Goal: Contribute content: Contribute content

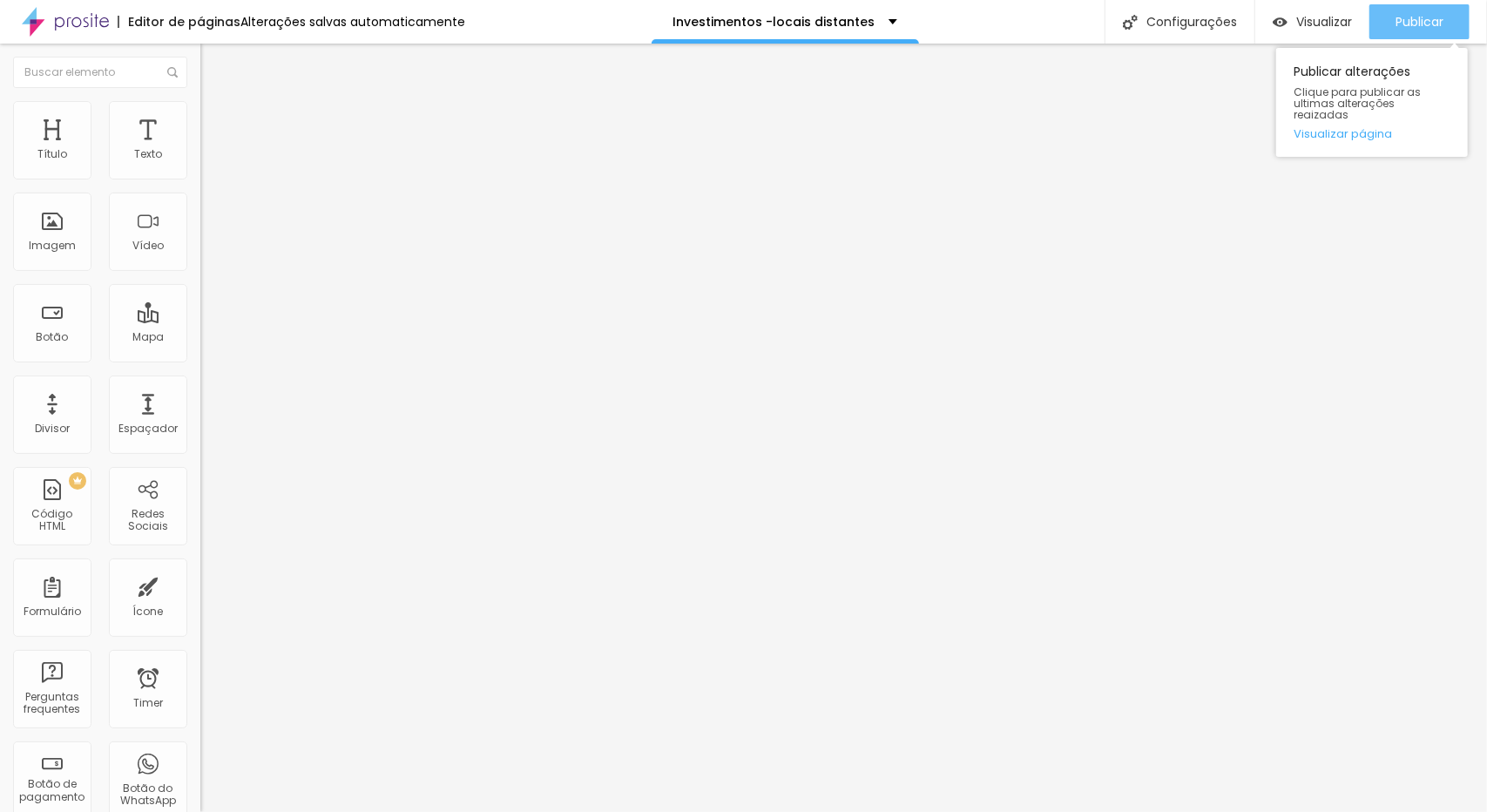
click at [1428, 14] on span "Publicar" at bounding box center [1419, 21] width 48 height 14
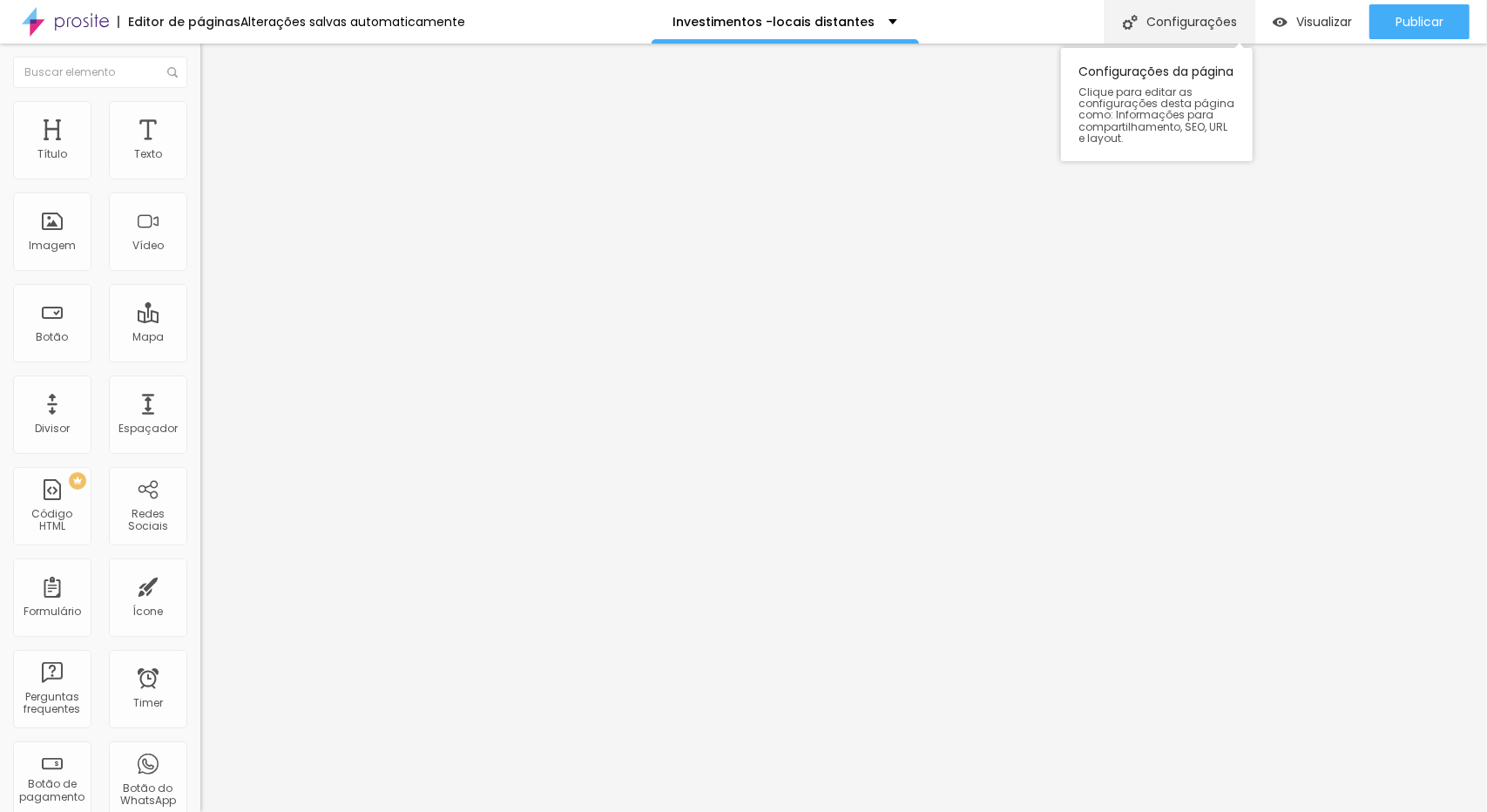
click at [1213, 24] on div "Configurações" at bounding box center [1179, 22] width 150 height 44
type input "/investimentos-aniversário-fotógrafo"
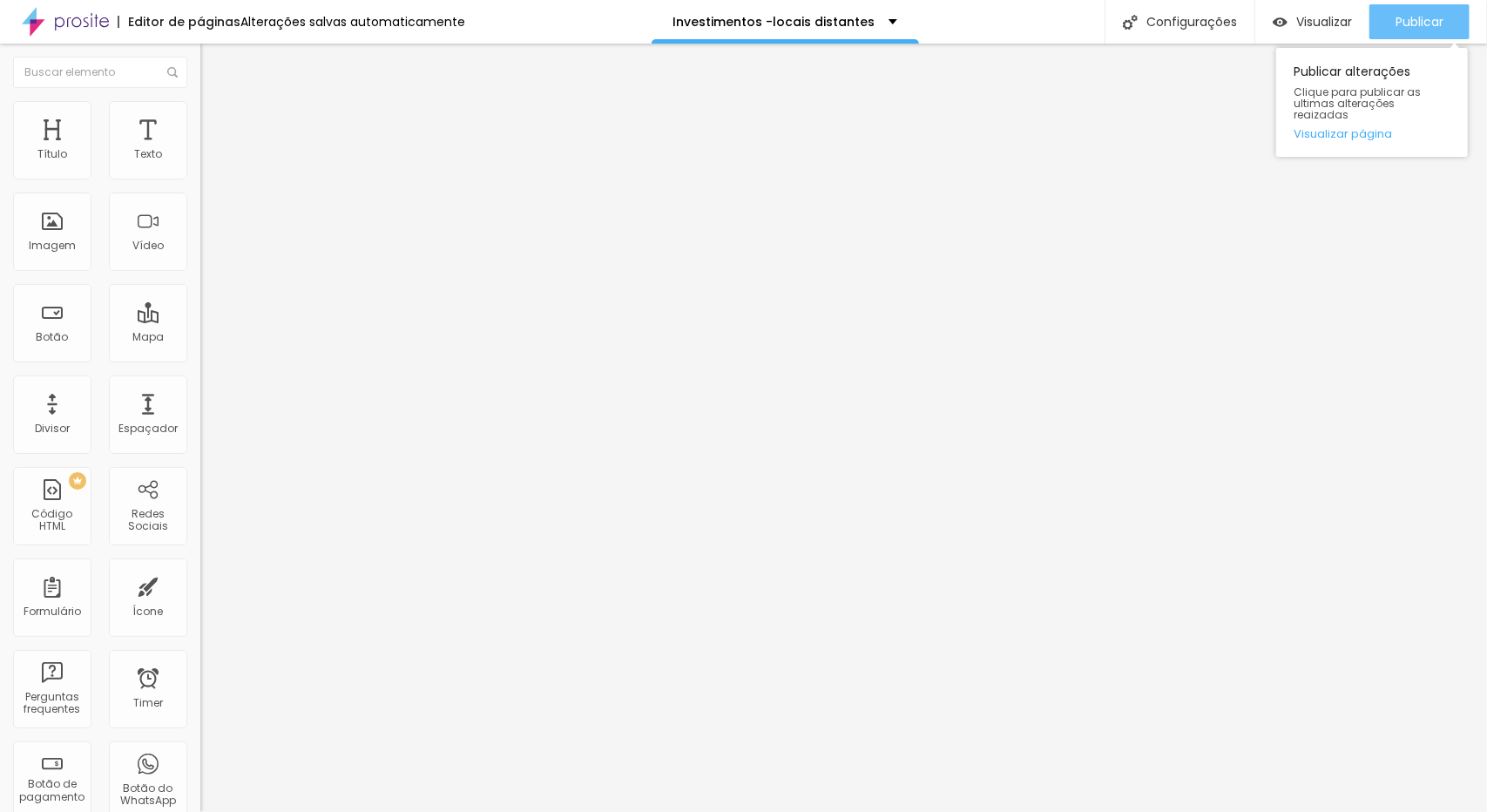
click at [1403, 23] on span "Publicar" at bounding box center [1419, 21] width 48 height 14
click at [201, 359] on input "https://" at bounding box center [305, 350] width 209 height 17
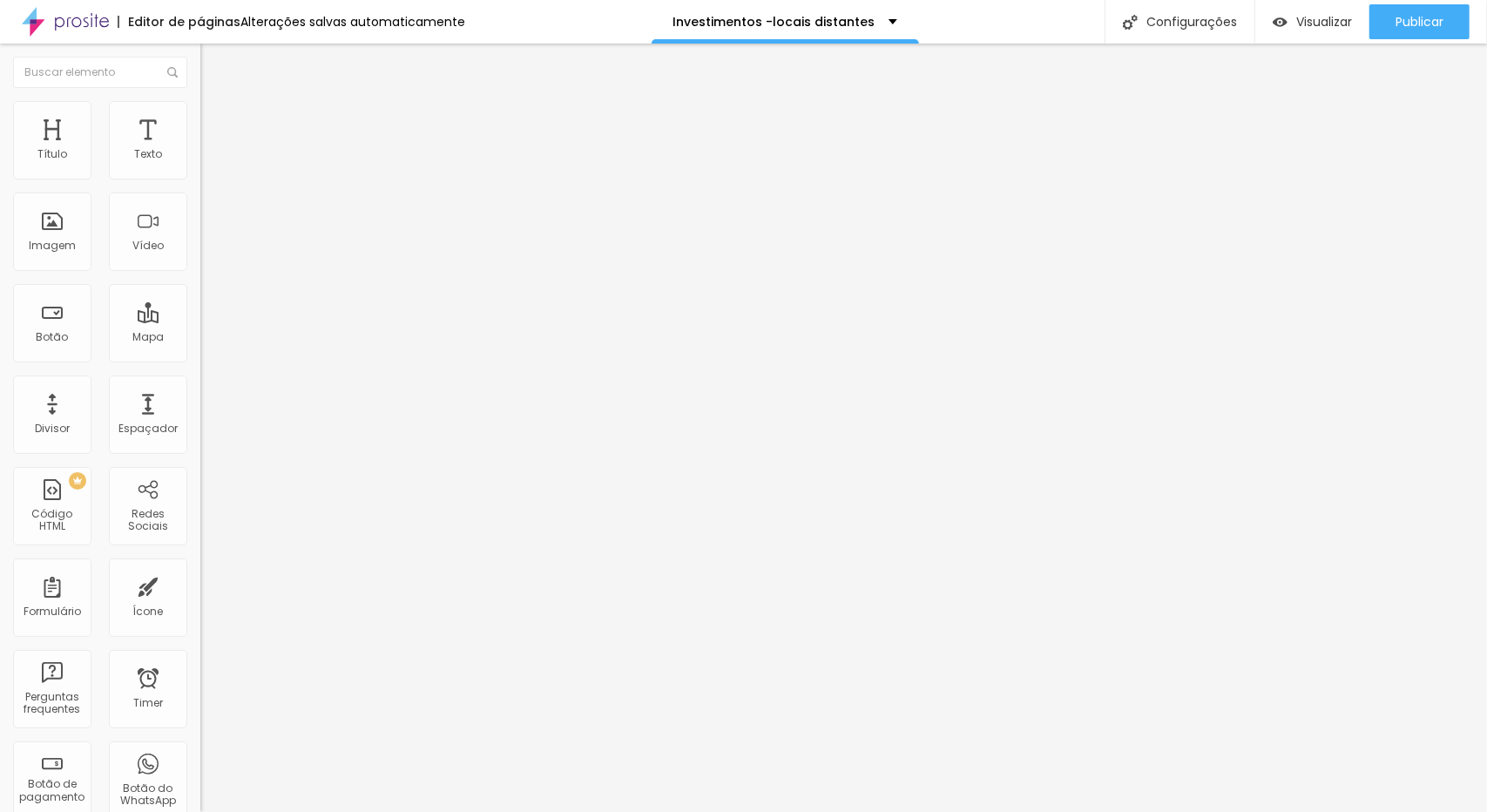
drag, startPoint x: 85, startPoint y: 364, endPoint x: 1, endPoint y: 354, distance: 84.6
click at [201, 354] on div "Texto Click me Alinhamento Tamanho Normal Pequeno Normal Grande Link URL https:…" at bounding box center [301, 262] width 201 height 253
type input "#investimento"
click at [201, 150] on span "Adicionar imagem" at bounding box center [257, 141] width 113 height 14
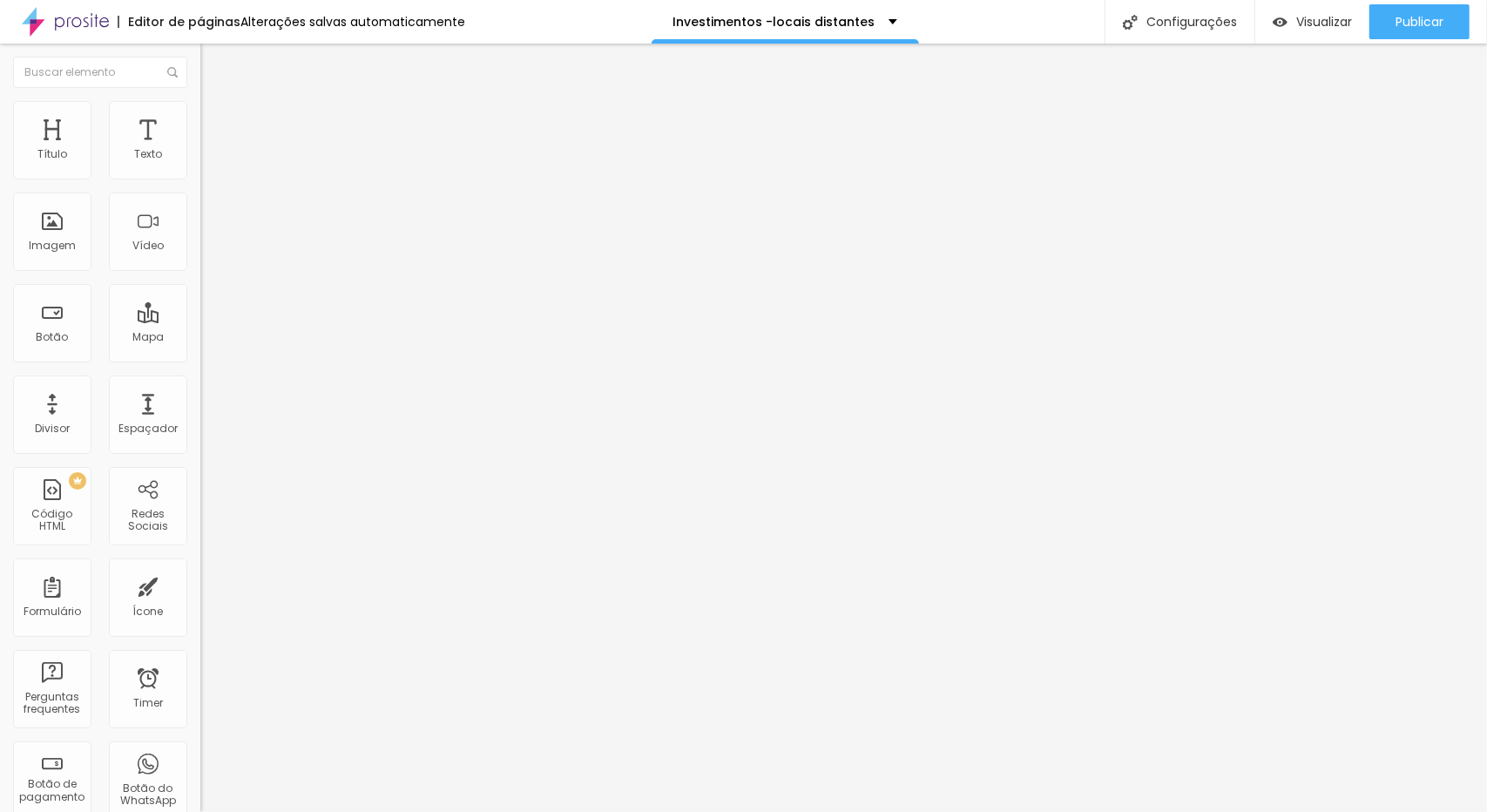
type input "alb"
drag, startPoint x: 637, startPoint y: 269, endPoint x: 616, endPoint y: 242, distance: 34.2
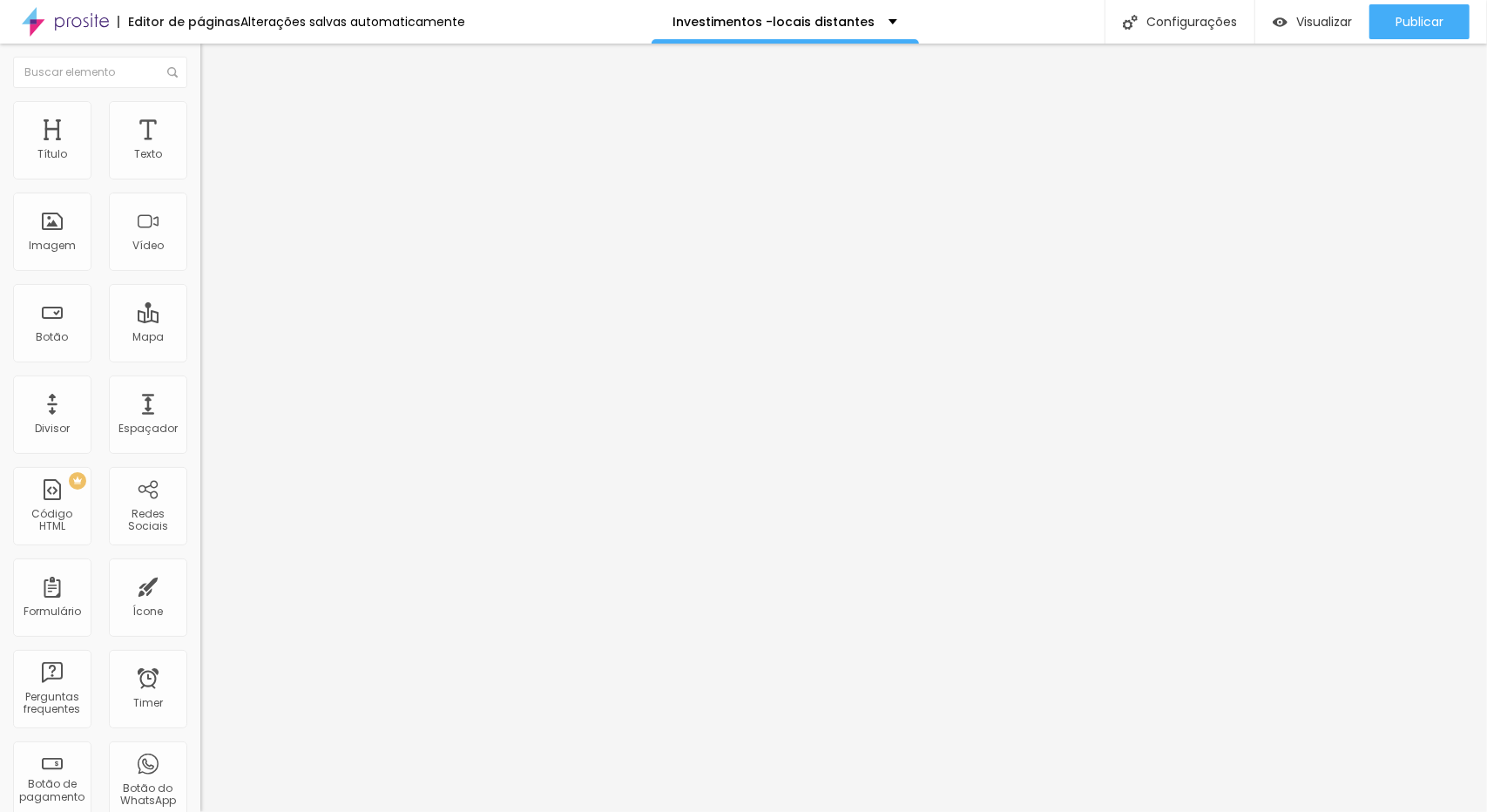
click at [201, 150] on span "Adicionar imagem" at bounding box center [257, 141] width 113 height 14
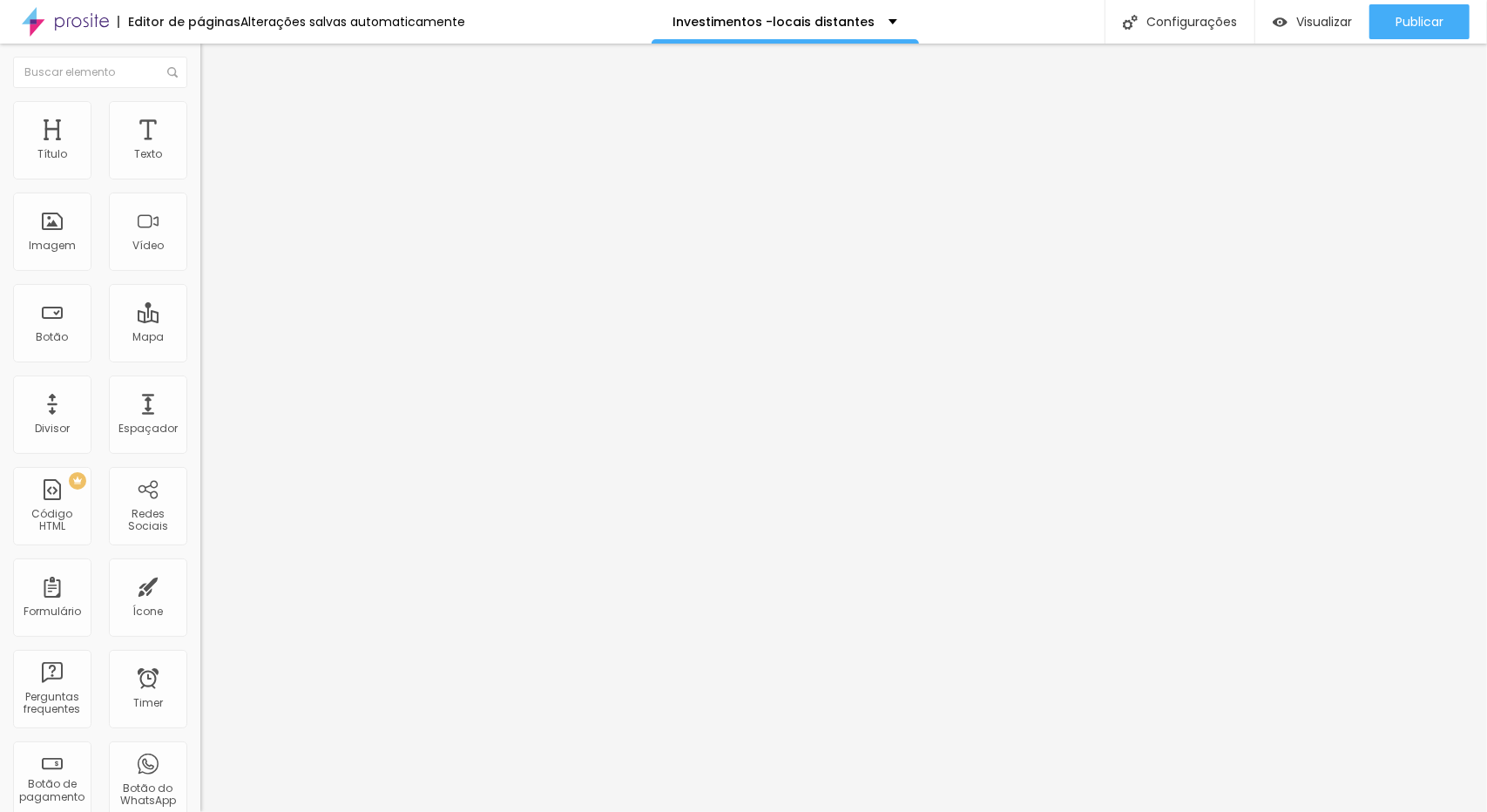
type input "album"
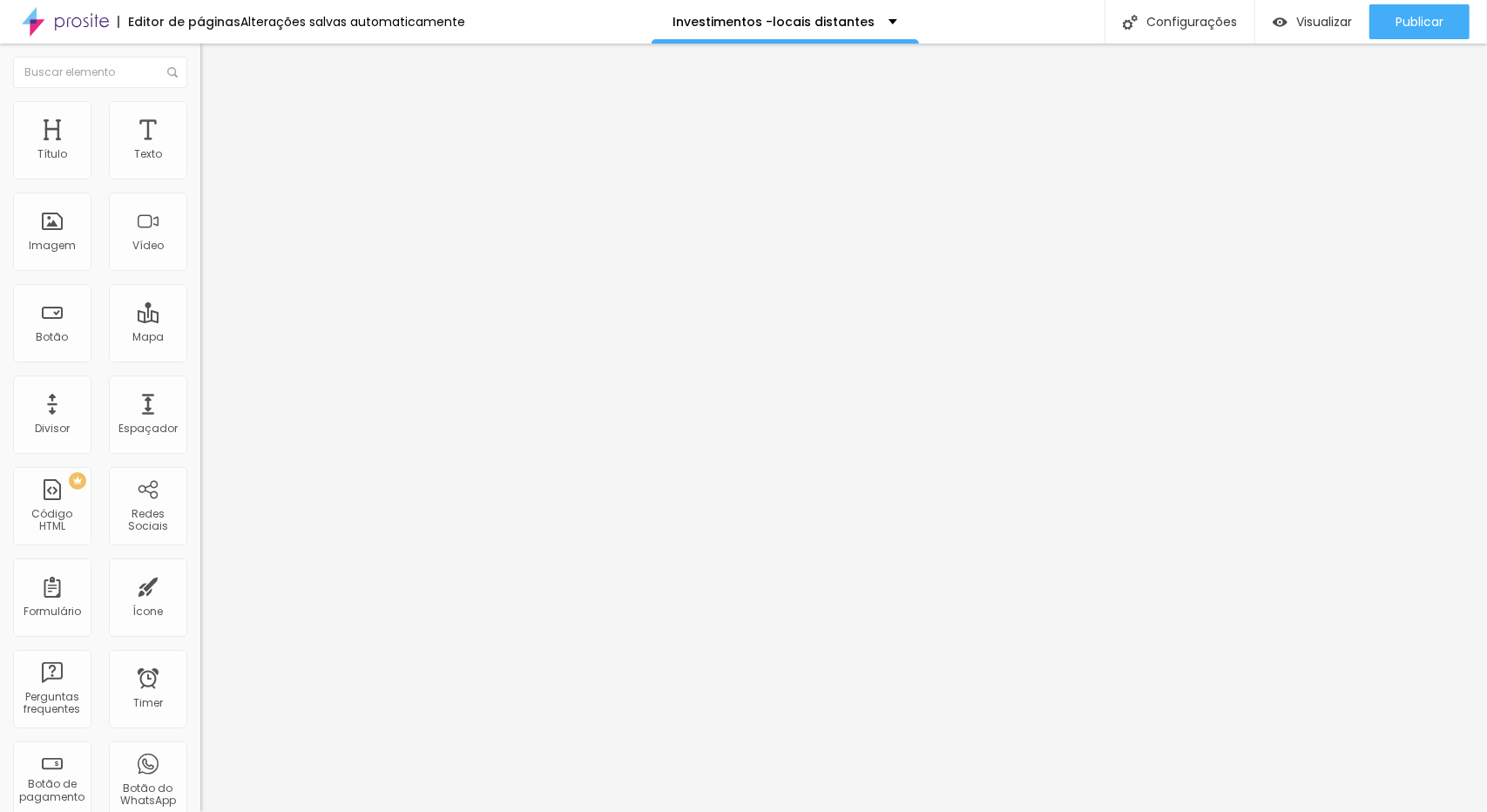
drag, startPoint x: 184, startPoint y: 265, endPoint x: 1303, endPoint y: 201, distance: 1120.8
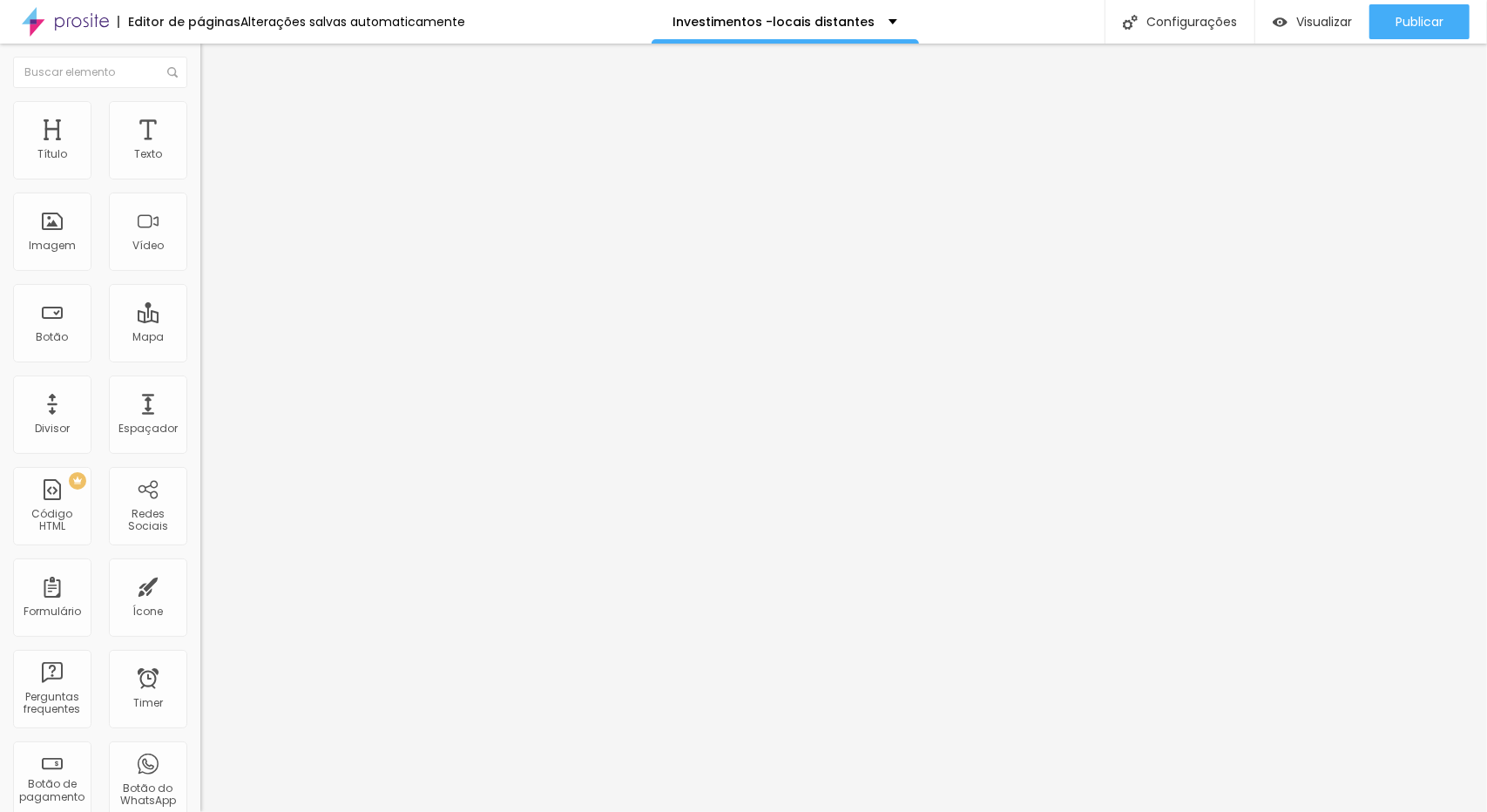
drag, startPoint x: 181, startPoint y: 256, endPoint x: 571, endPoint y: 438, distance: 430.4
click at [201, 148] on div "Adicionar imagem" at bounding box center [301, 141] width 201 height 12
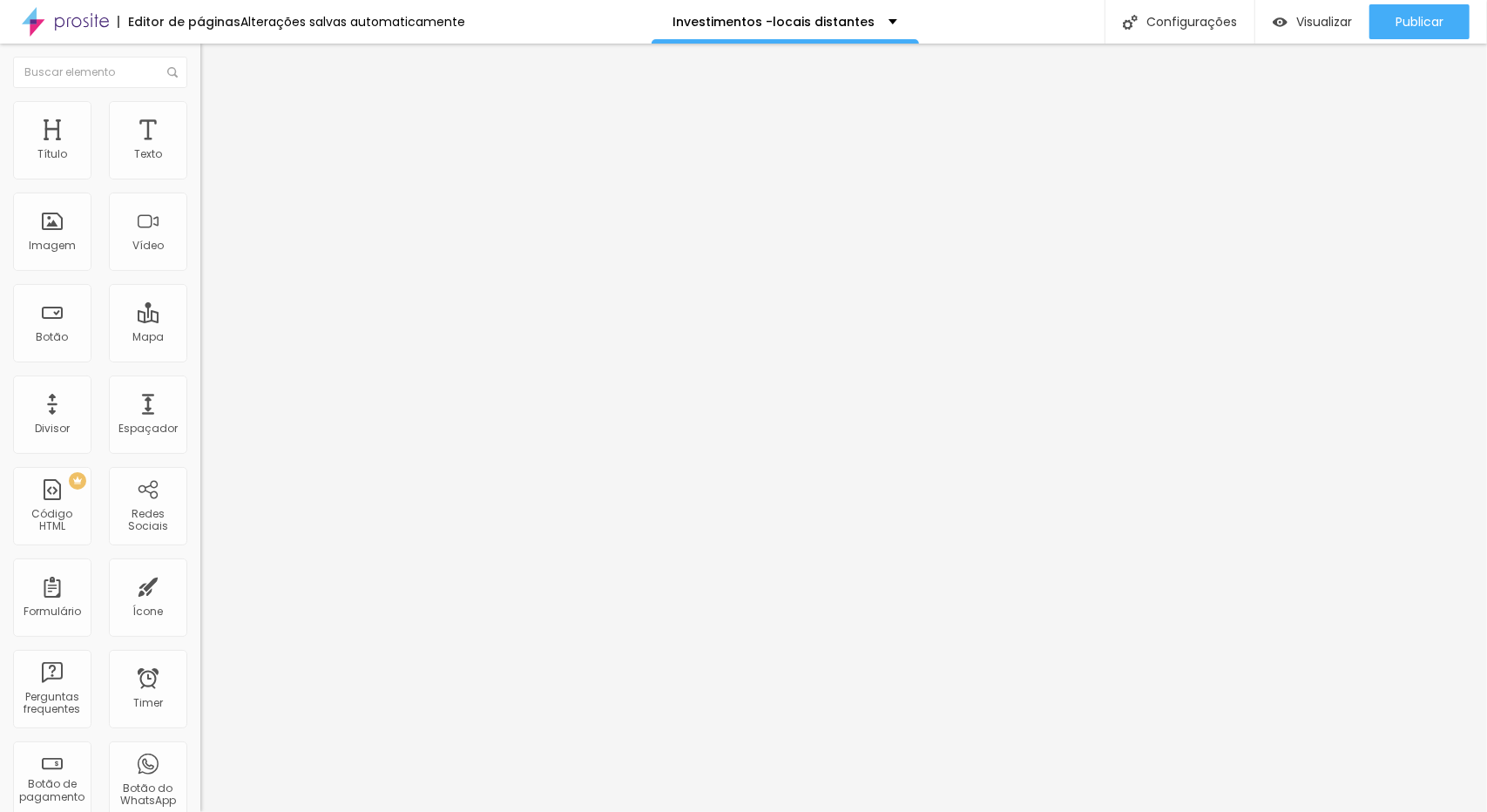
click at [201, 150] on span "Adicionar imagem" at bounding box center [257, 141] width 113 height 14
click at [1438, 16] on span "Publicar" at bounding box center [1419, 21] width 48 height 14
click at [213, 64] on img "button" at bounding box center [220, 63] width 14 height 14
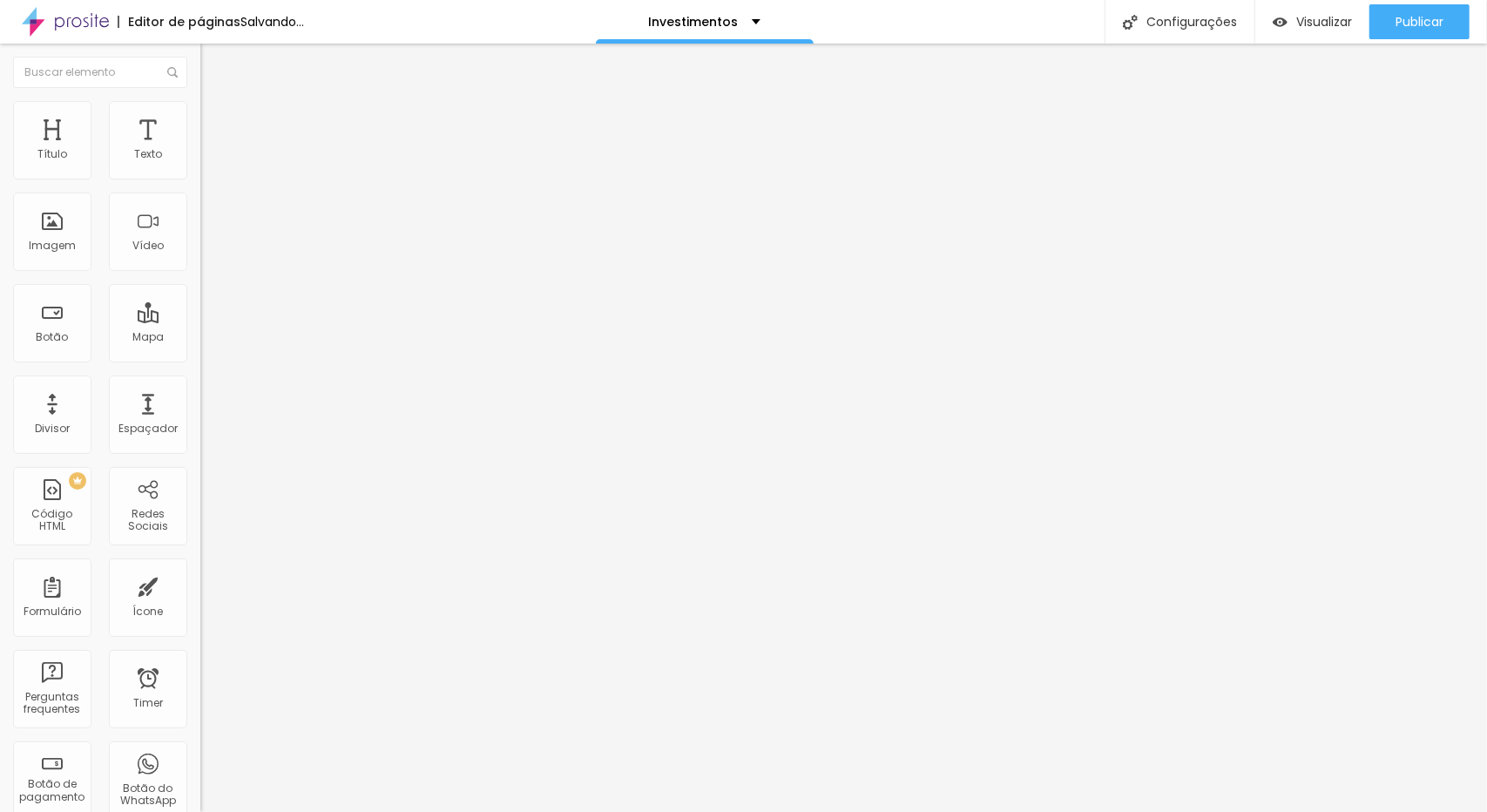
click at [201, 150] on span "Adicionar imagem" at bounding box center [257, 141] width 113 height 14
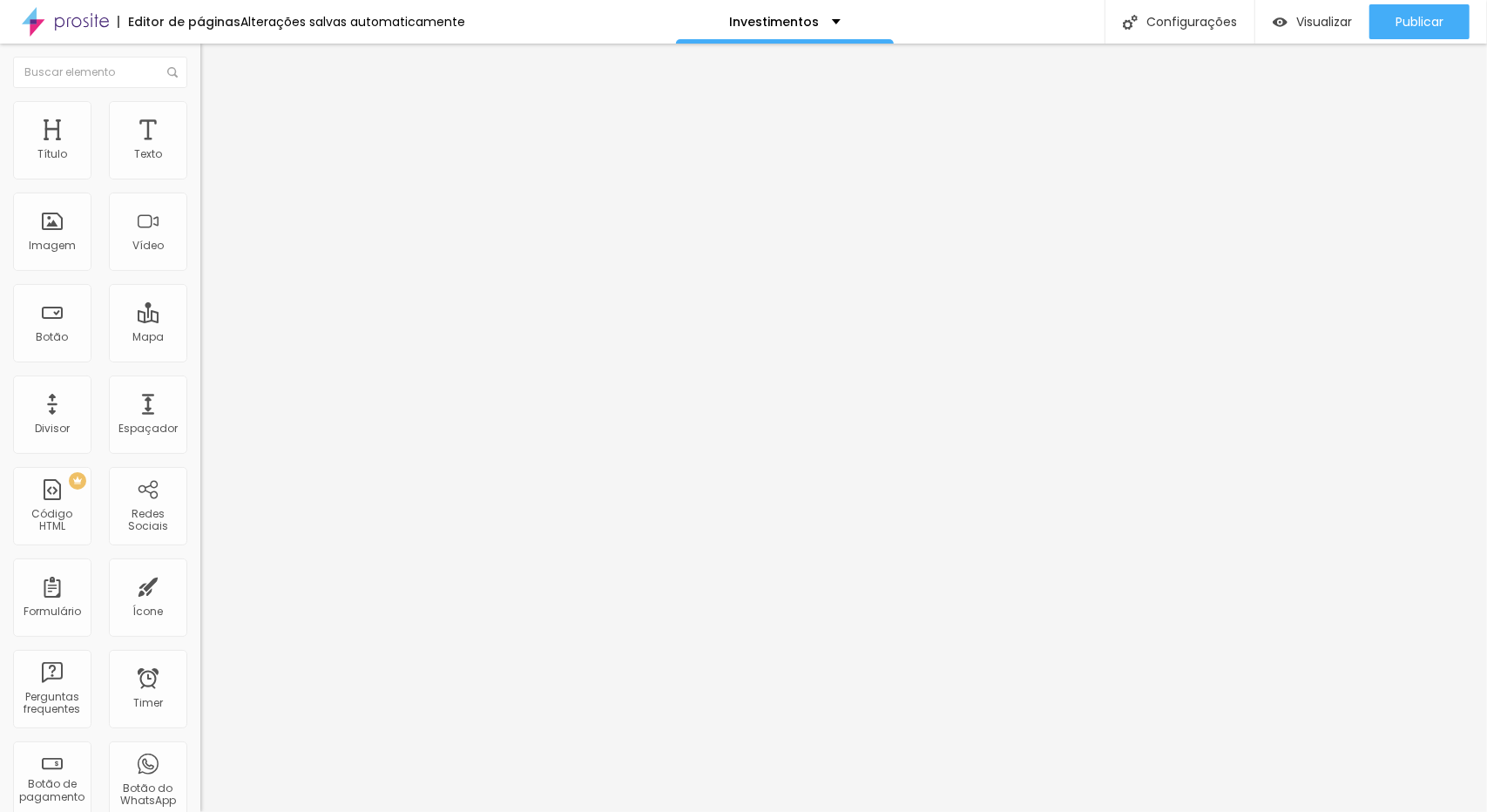
click at [201, 52] on button "Editar Imagem" at bounding box center [301, 64] width 201 height 40
click at [201, 150] on span "Trocar imagem" at bounding box center [248, 141] width 95 height 14
type input "album"
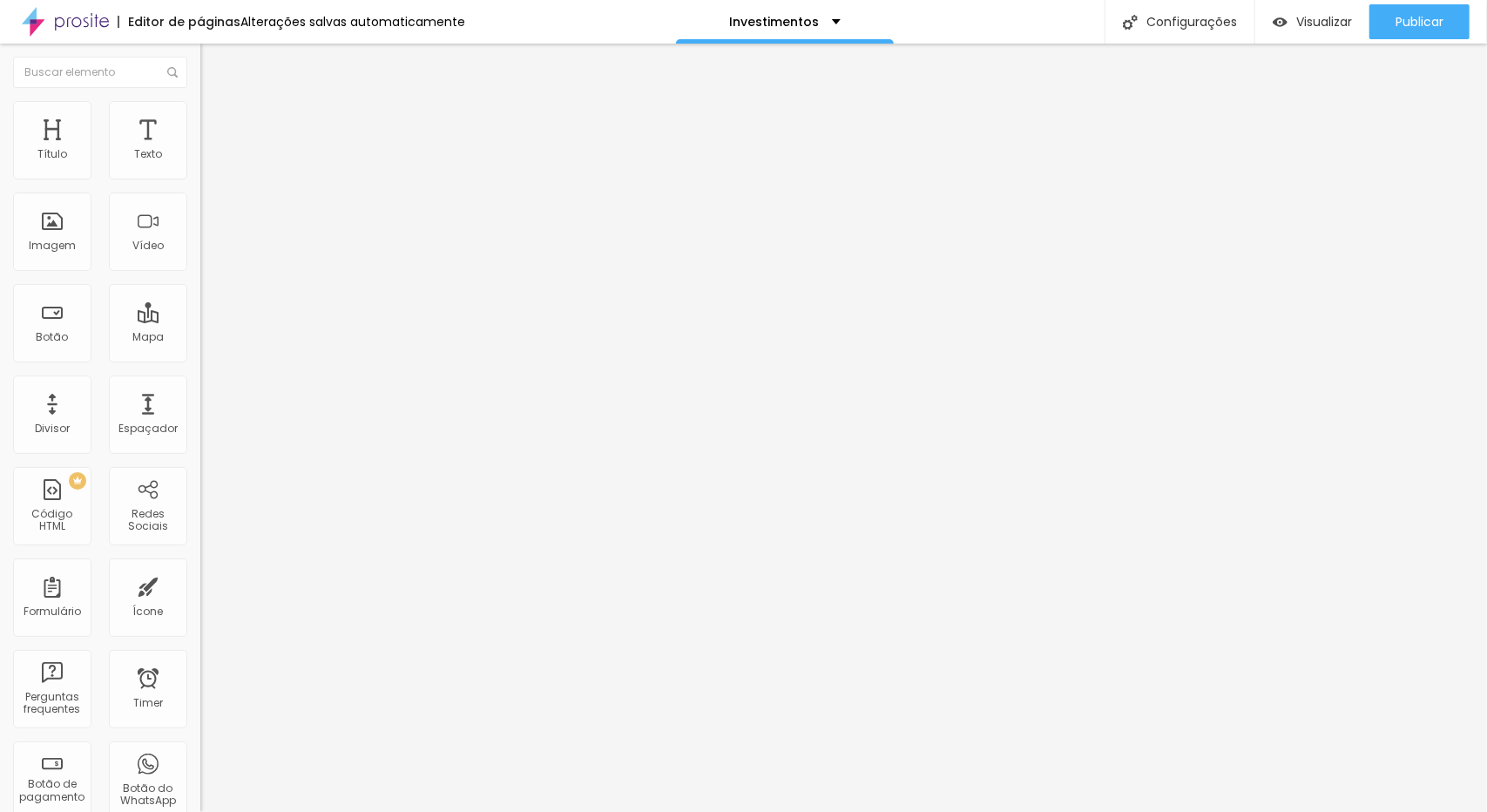
click at [213, 61] on img "button" at bounding box center [220, 63] width 14 height 14
click at [201, 167] on button "button" at bounding box center [213, 158] width 25 height 18
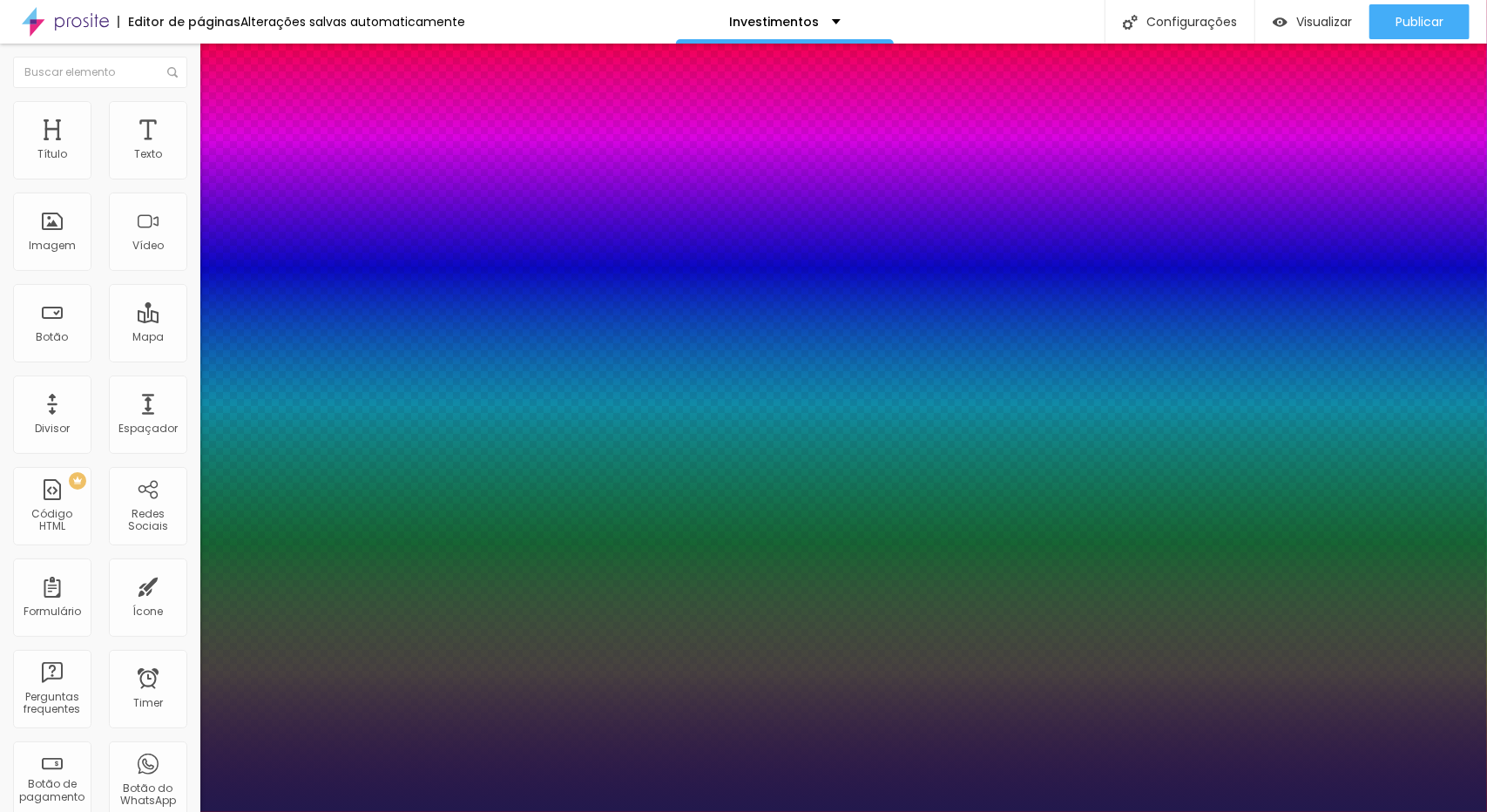
type input "1"
type input "24"
type input "1"
type input "34"
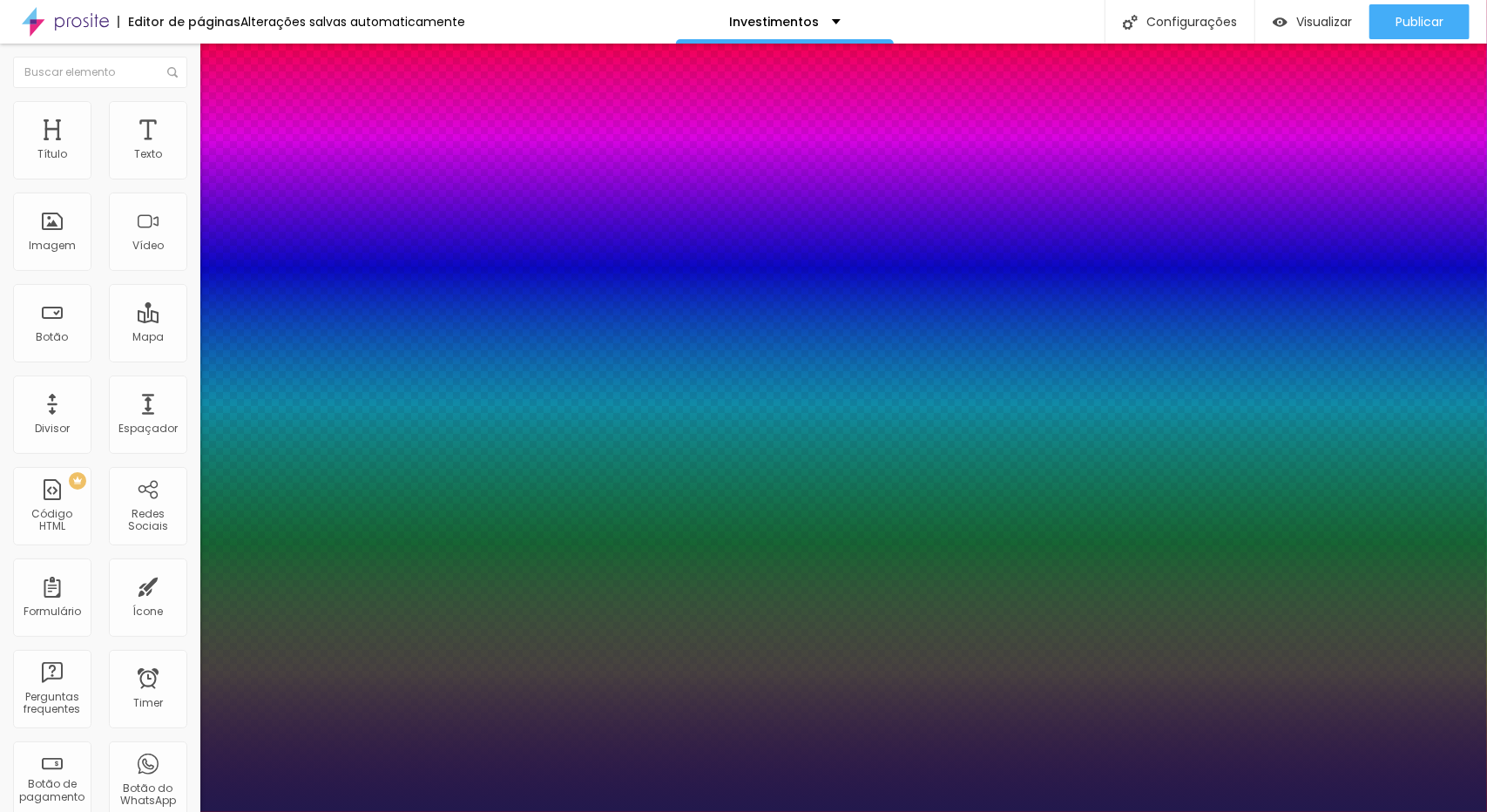
type input "34"
type input "1"
type input "37"
type input "1"
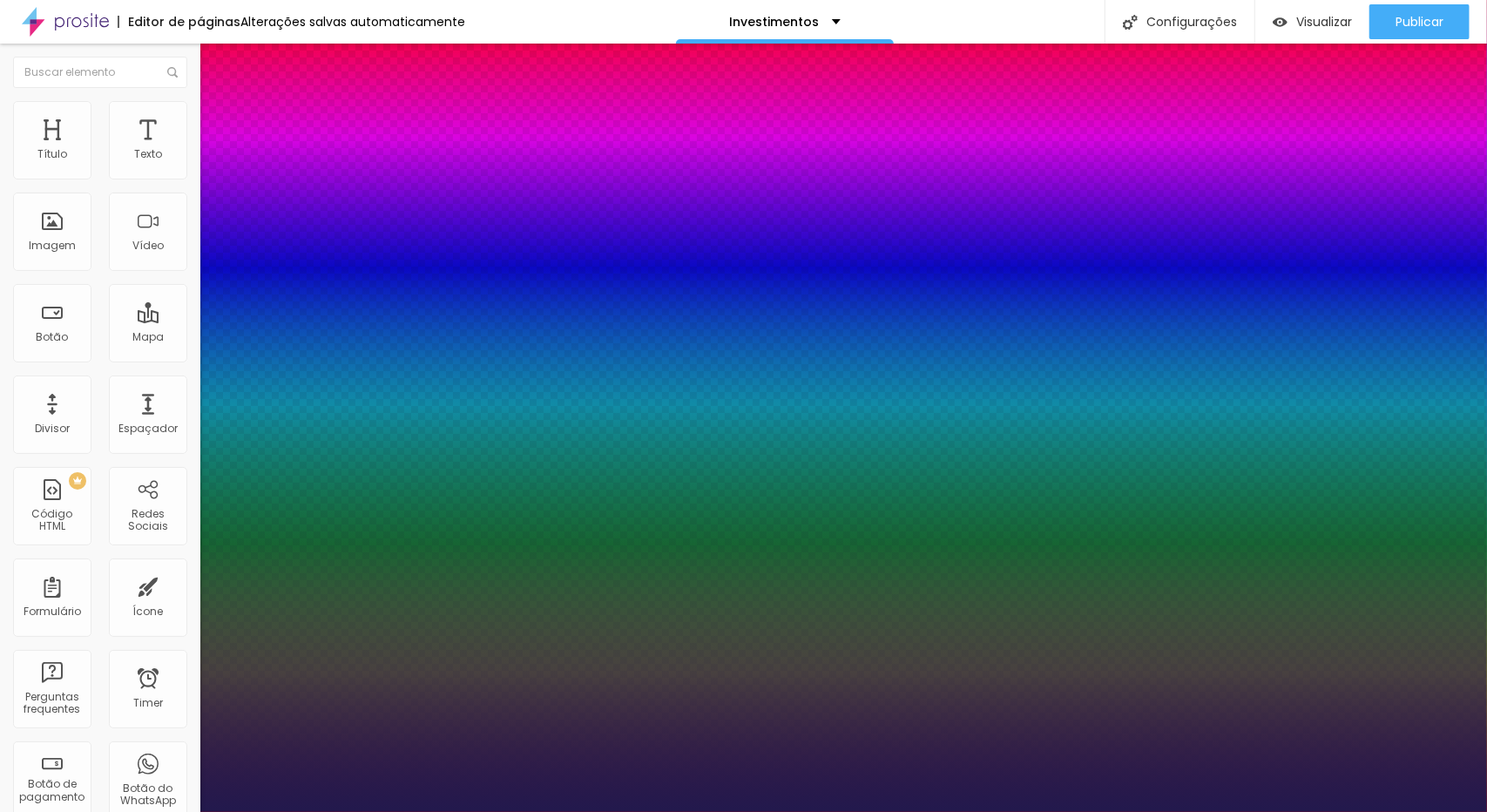
type input "42"
type input "1"
type input "43"
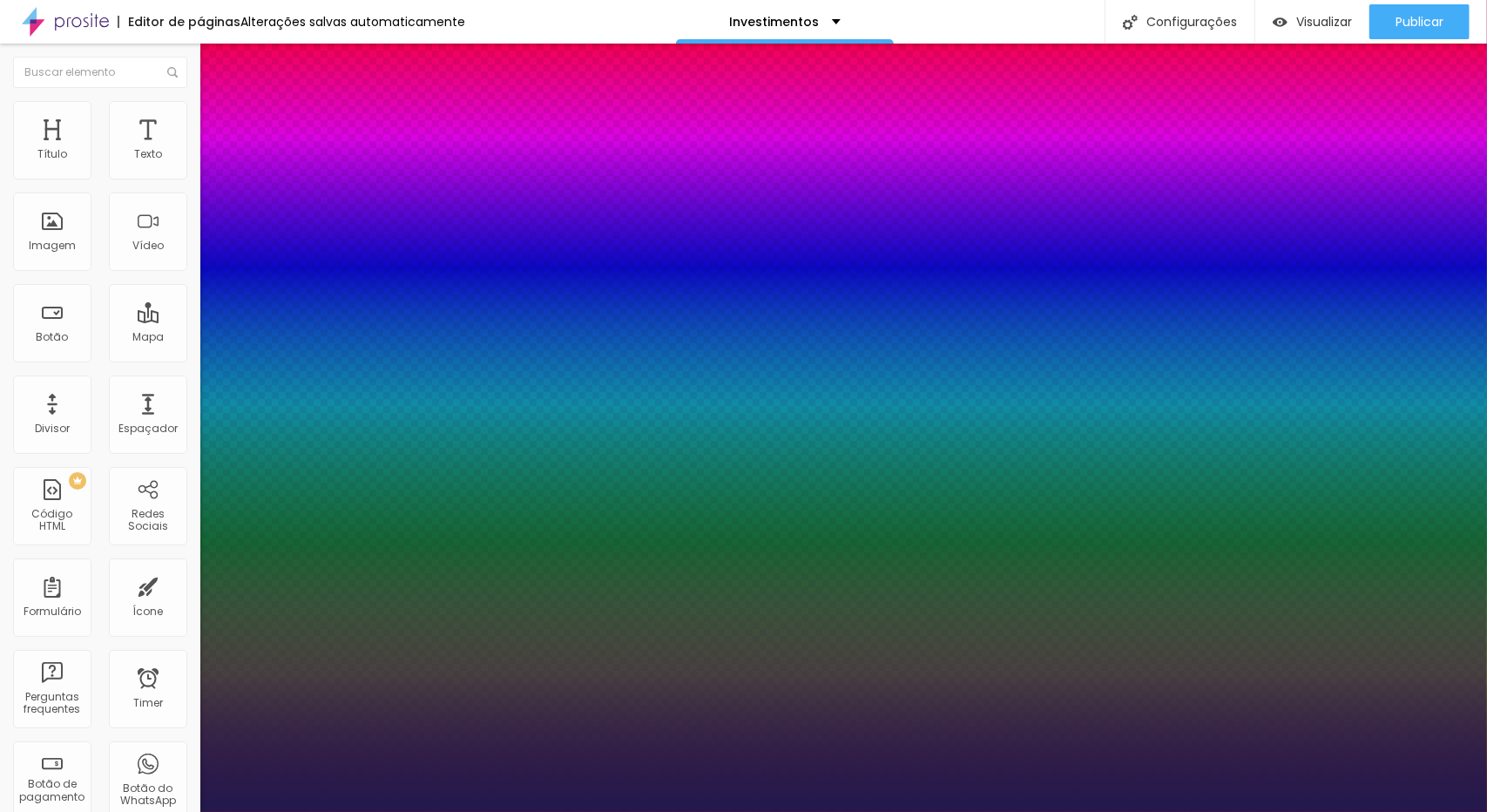
type input "1"
type input "45"
type input "1"
type input "47"
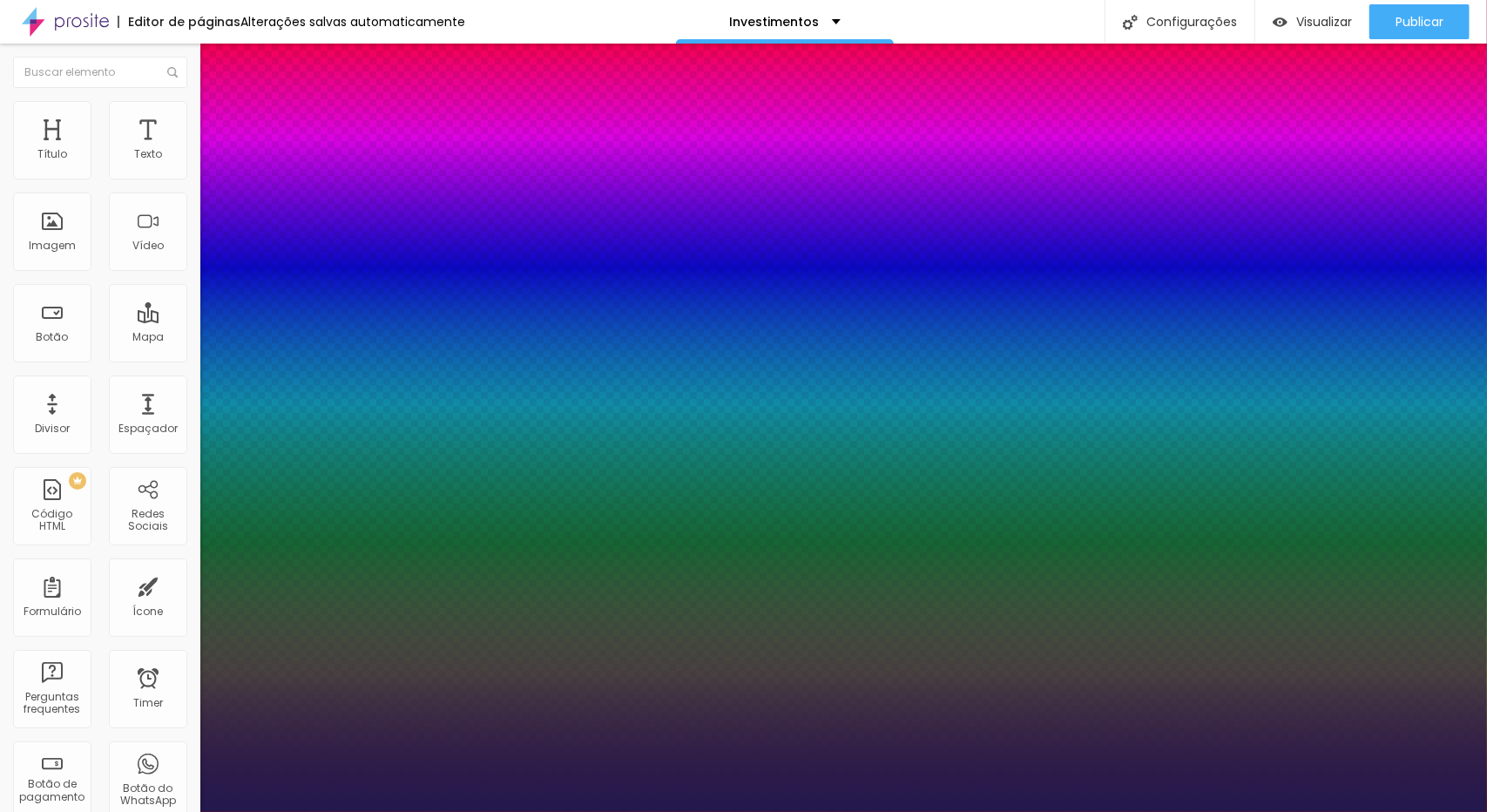
type input "47"
type input "1"
type input "50"
type input "1"
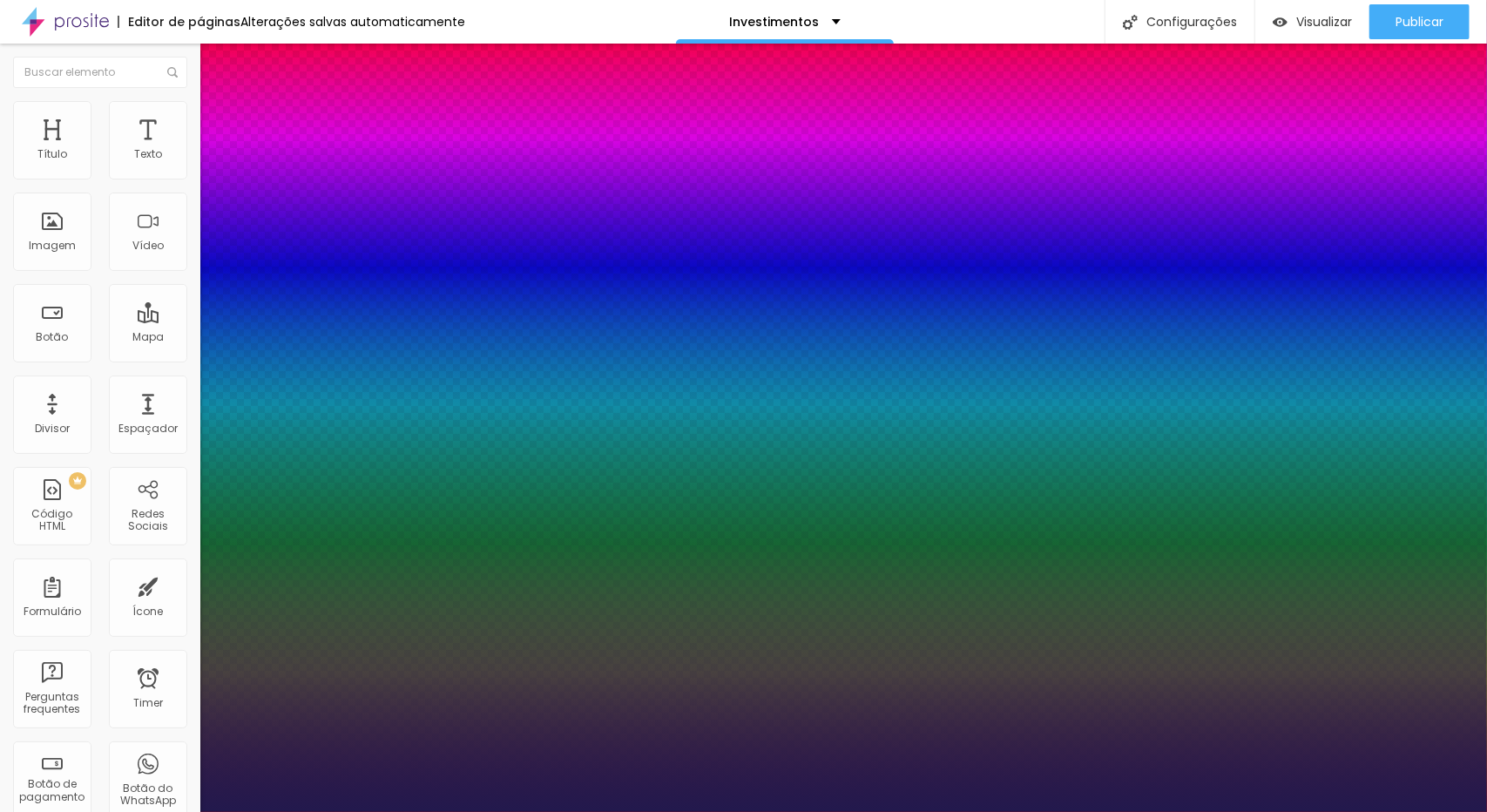
type input "52"
type input "1"
type input "54"
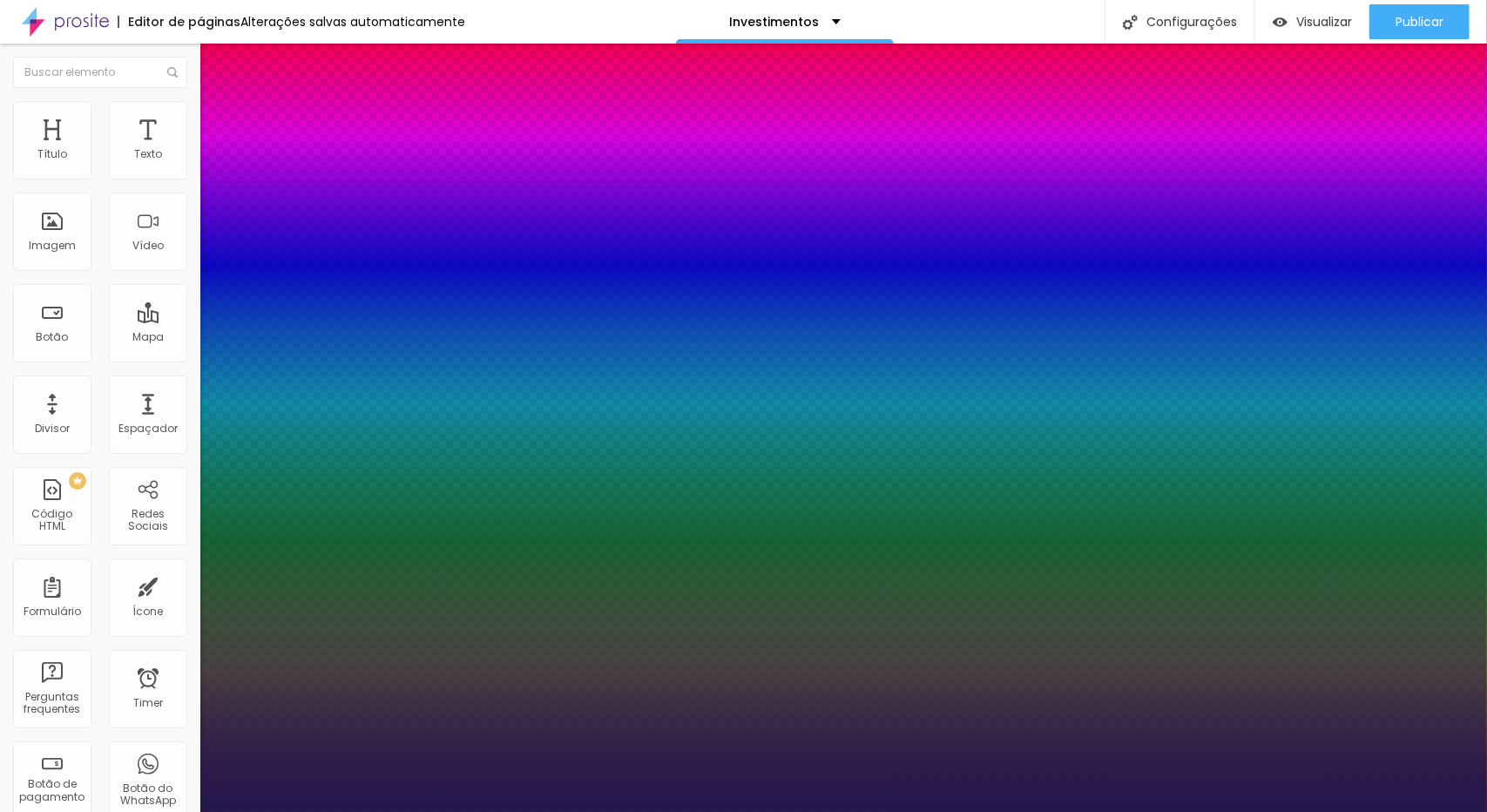
type input "1"
type input "56"
type input "1"
type input "57"
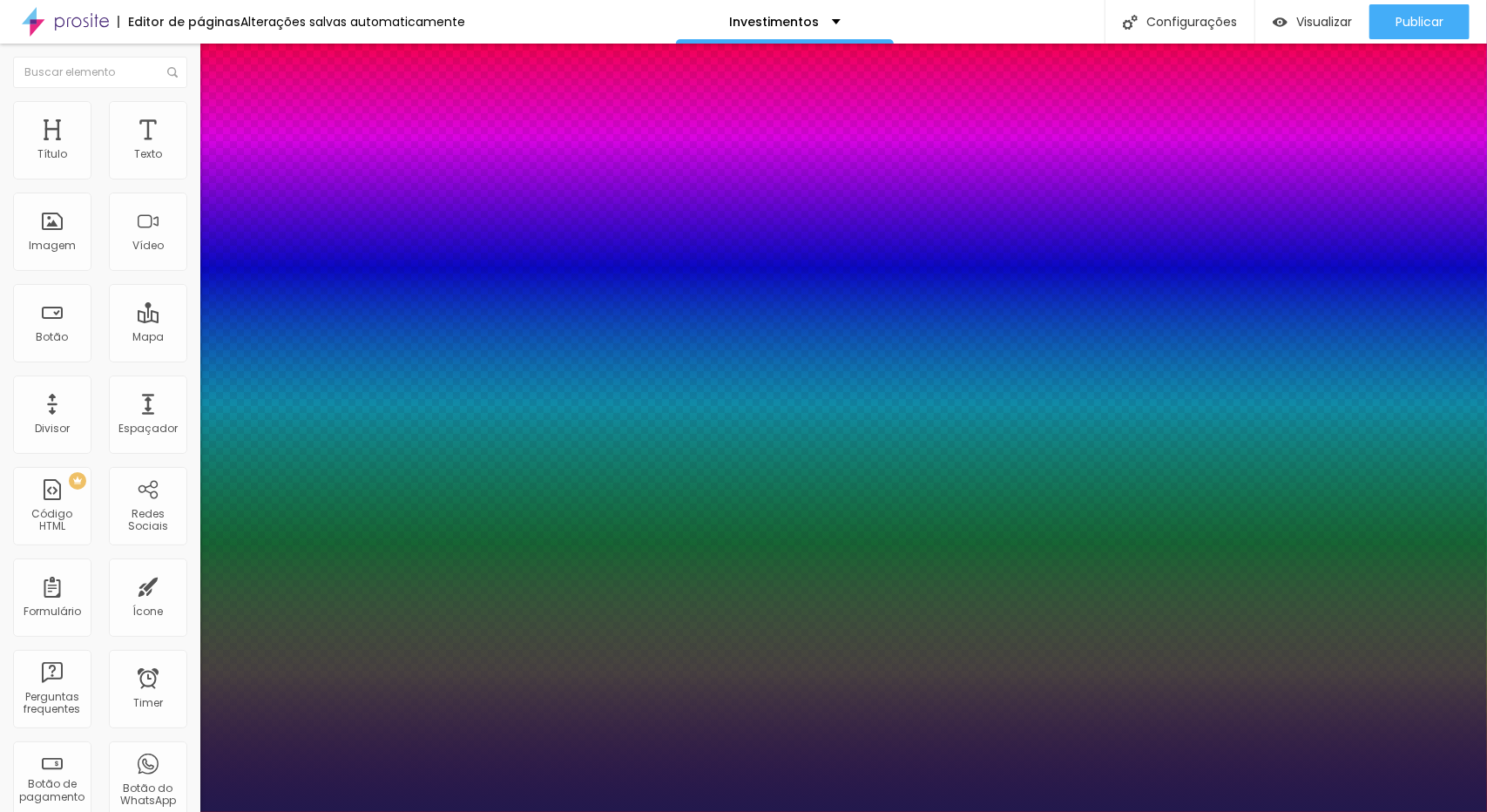
type input "57"
type input "1"
type input "58"
type input "1"
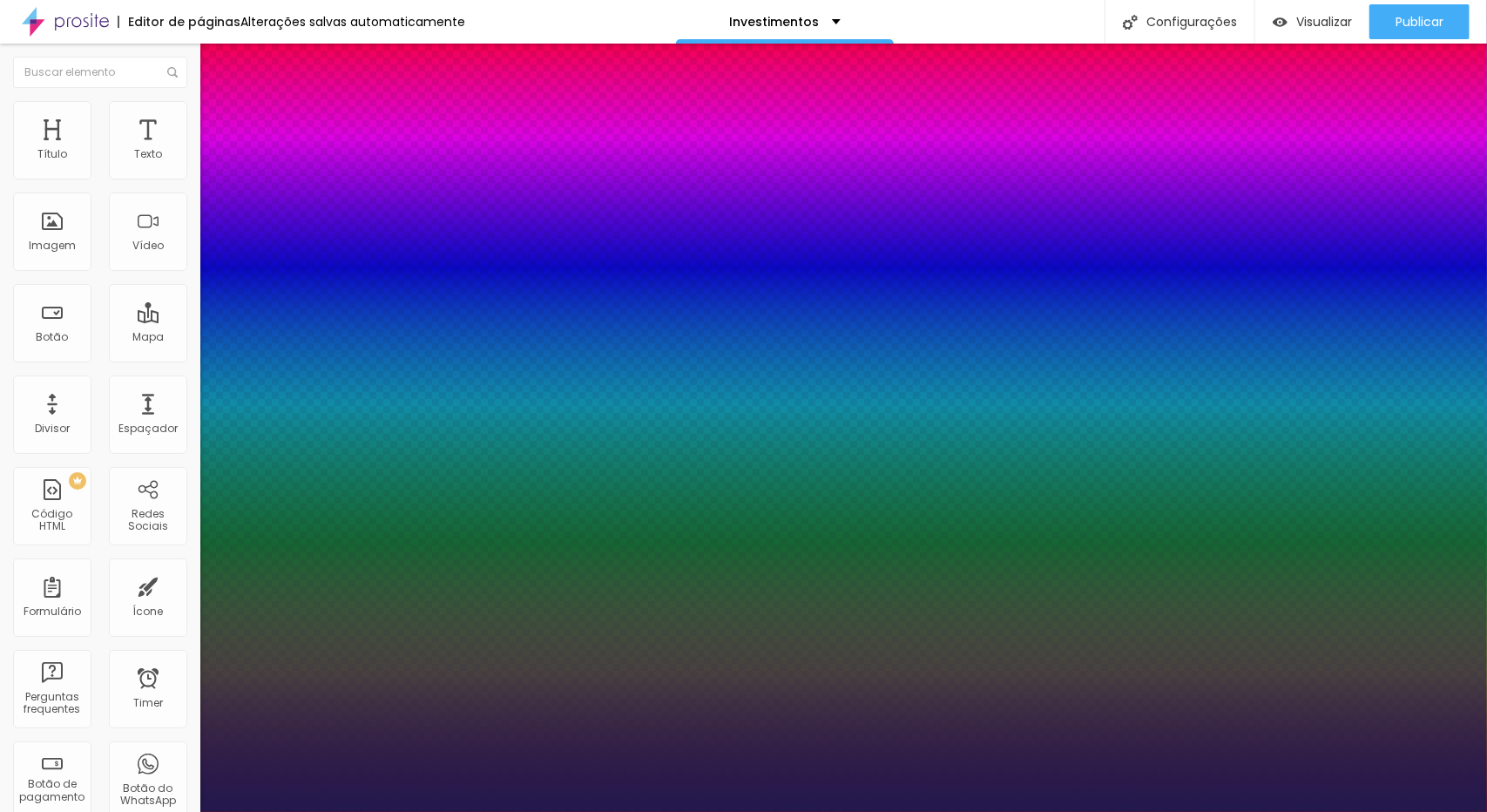
type input "59"
type input "1"
type input "65"
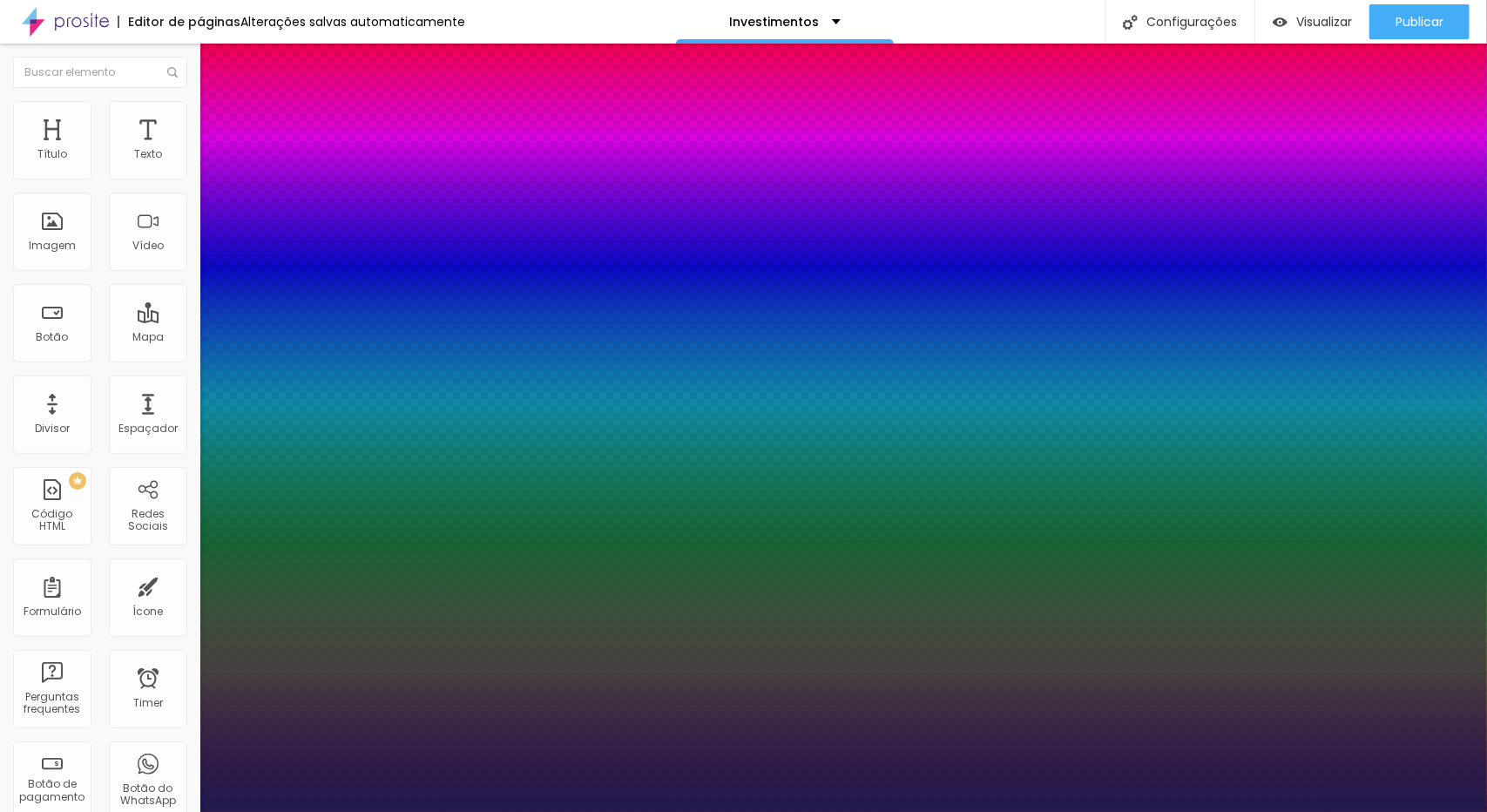
type input "1"
type input "66"
type input "1"
drag, startPoint x: 239, startPoint y: 291, endPoint x: 302, endPoint y: 291, distance: 63.0
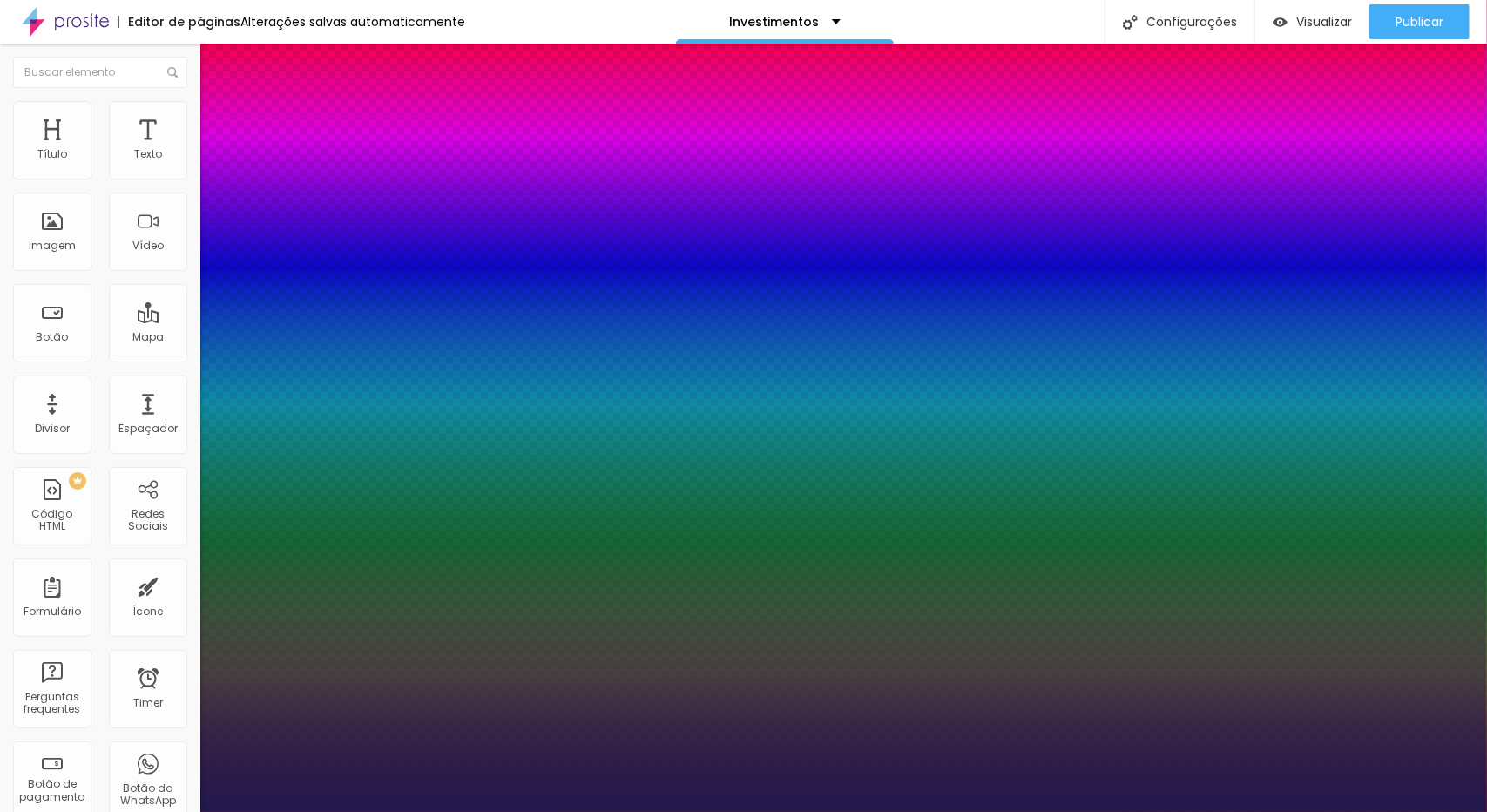
type input "66"
type input "1"
click at [583, 811] on div at bounding box center [744, 812] width 1487 height 0
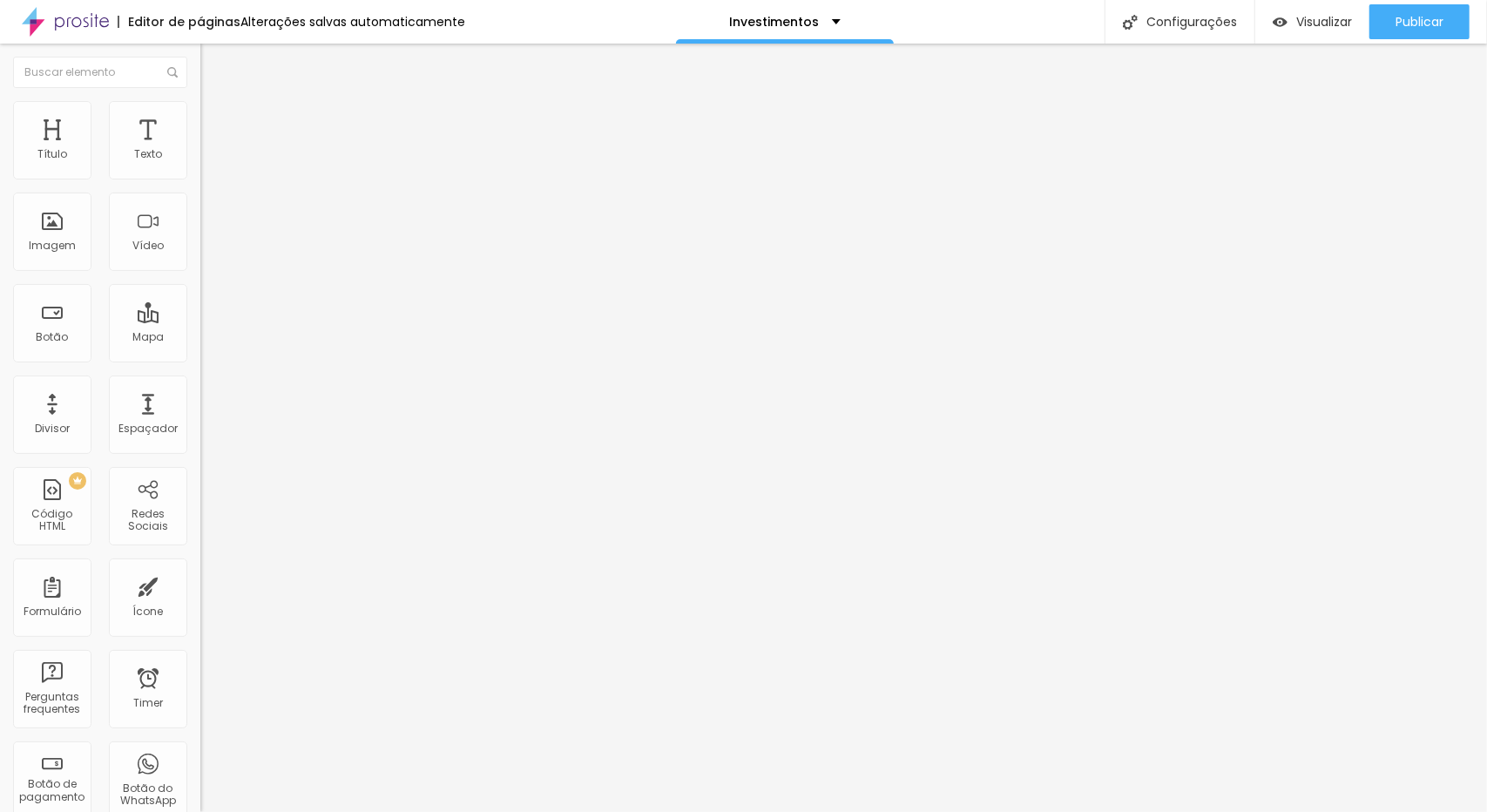
click at [216, 120] on span "Avançado" at bounding box center [245, 112] width 57 height 14
click at [216, 103] on span "Estilo" at bounding box center [229, 95] width 27 height 14
click at [201, 117] on li "Avançado" at bounding box center [301, 110] width 201 height 17
click at [201, 150] on span "Trocar imagem" at bounding box center [248, 141] width 95 height 14
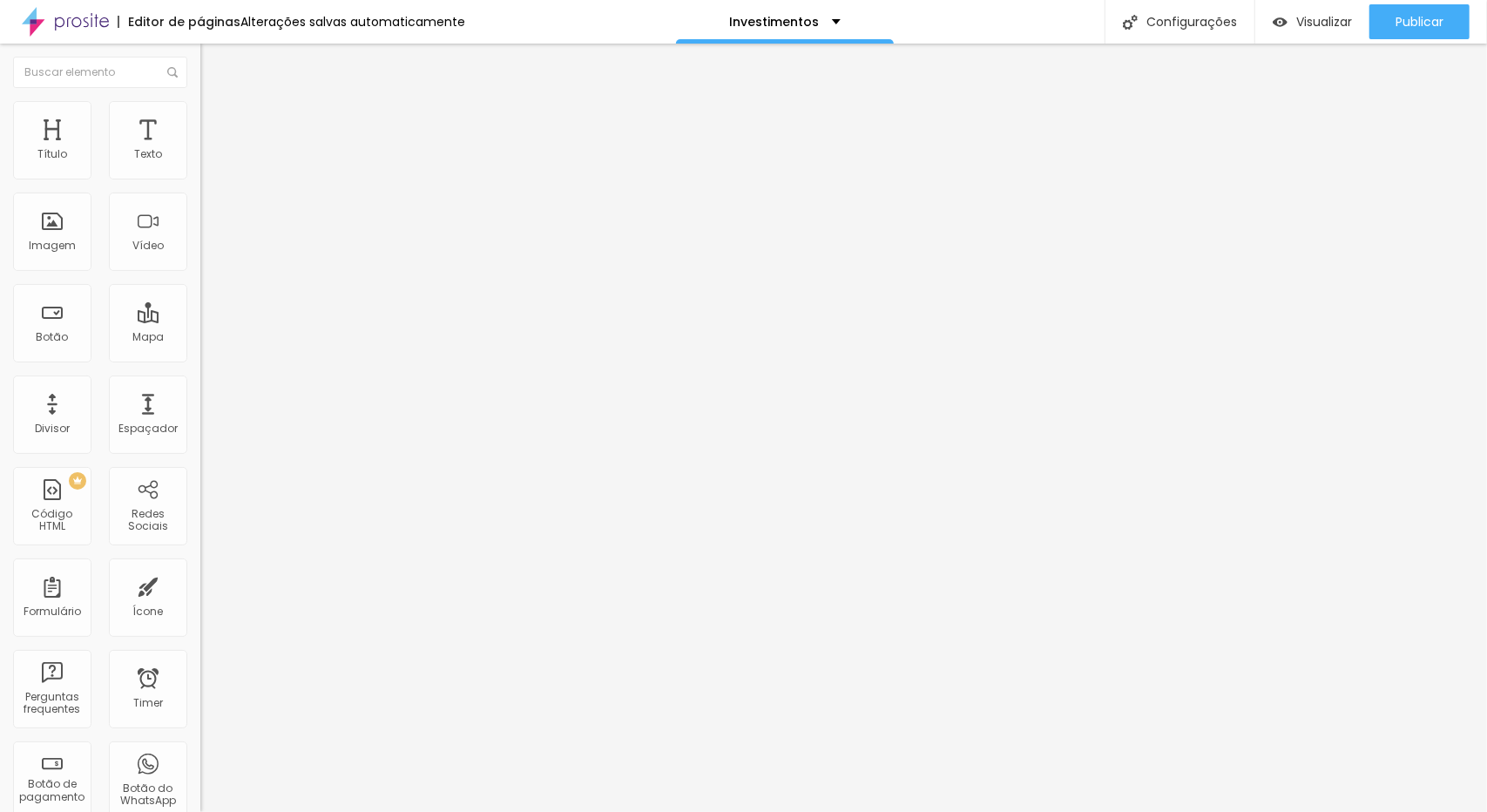
type input "a"
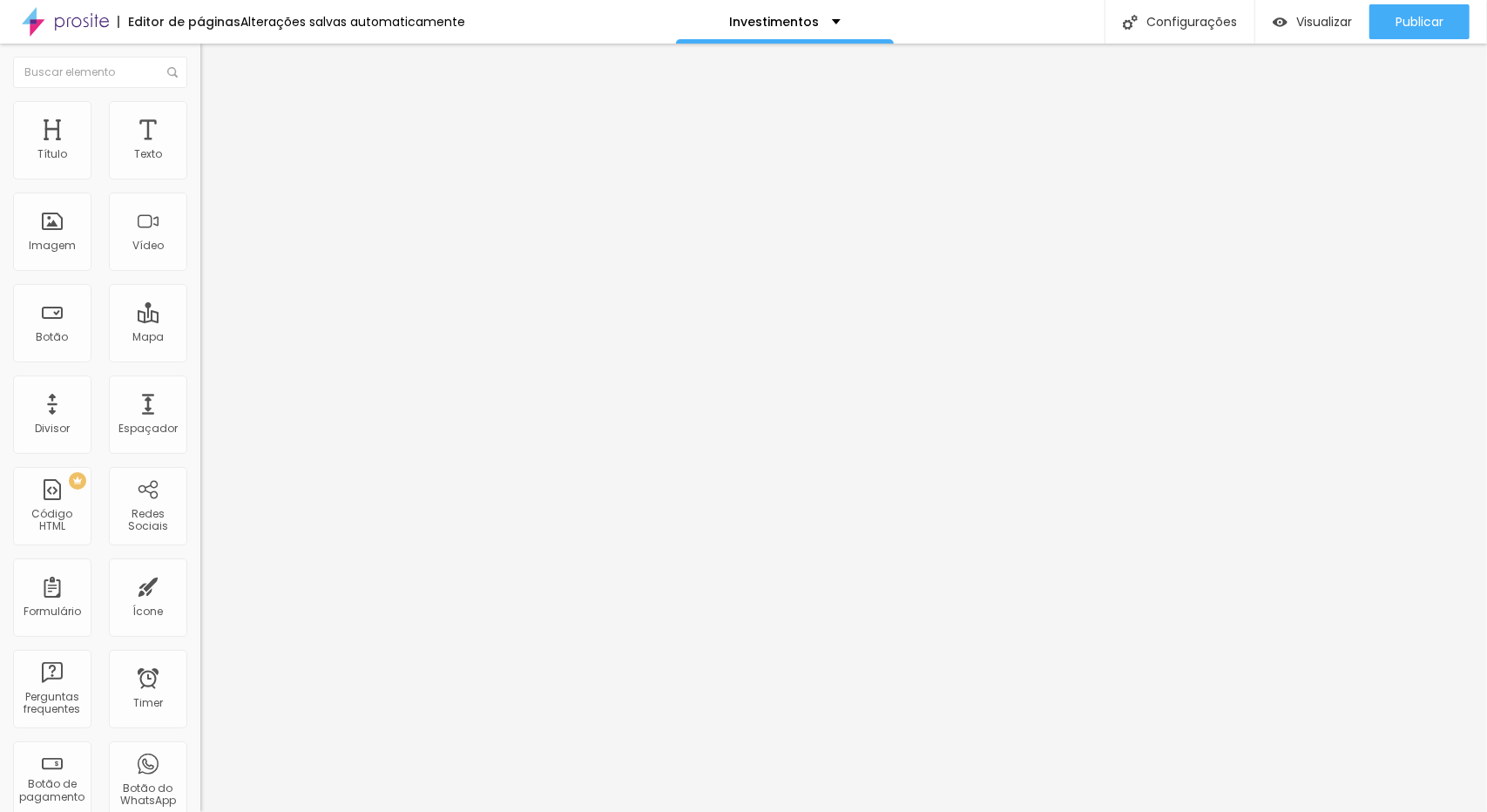
click at [201, 150] on span "Trocar imagem" at bounding box center [248, 141] width 95 height 14
type input "alb"
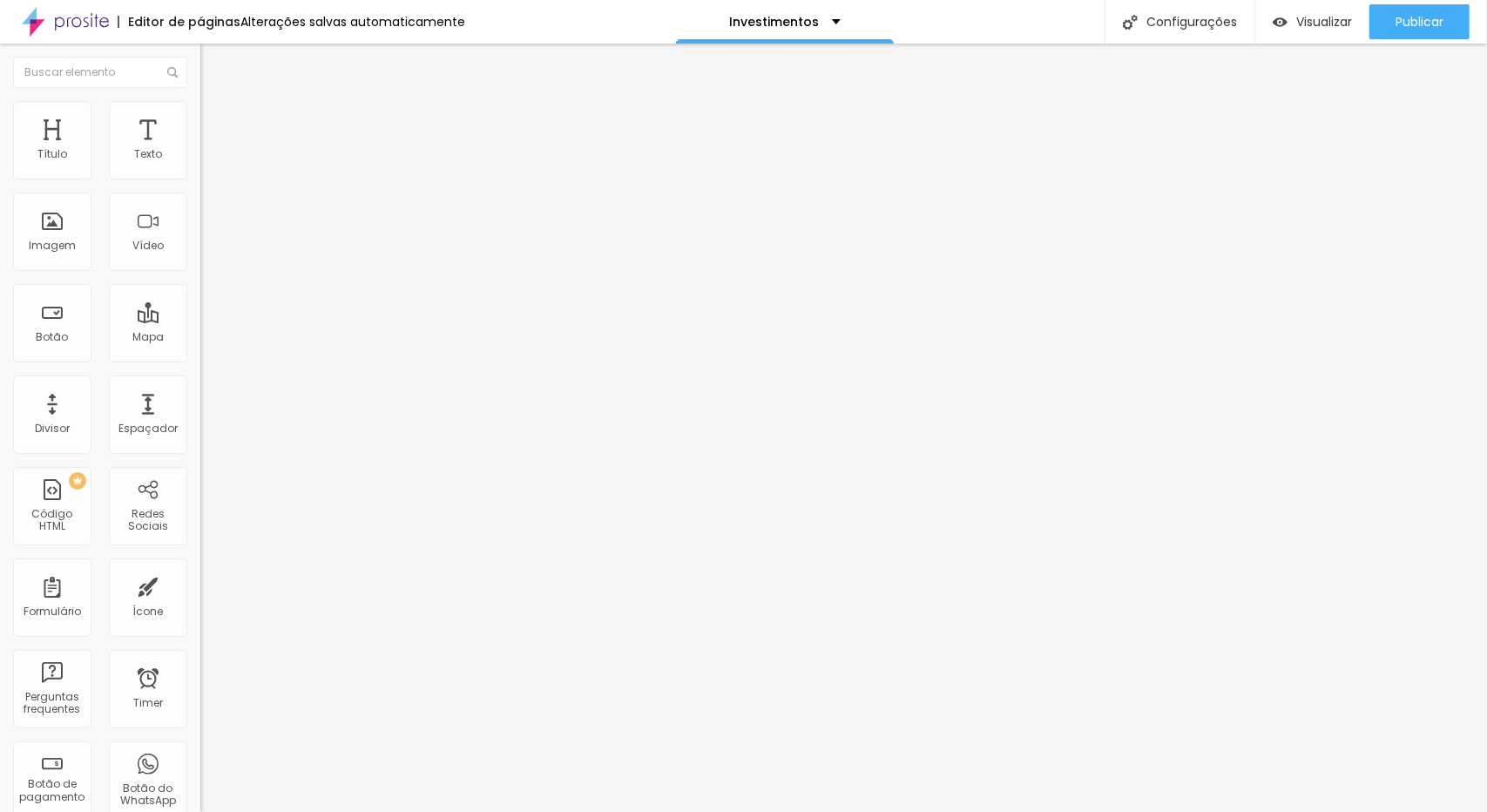
click at [1436, 14] on span "Publicar" at bounding box center [1419, 21] width 48 height 14
click at [201, 150] on span "Adicionar imagem" at bounding box center [257, 141] width 113 height 14
type input "alb"
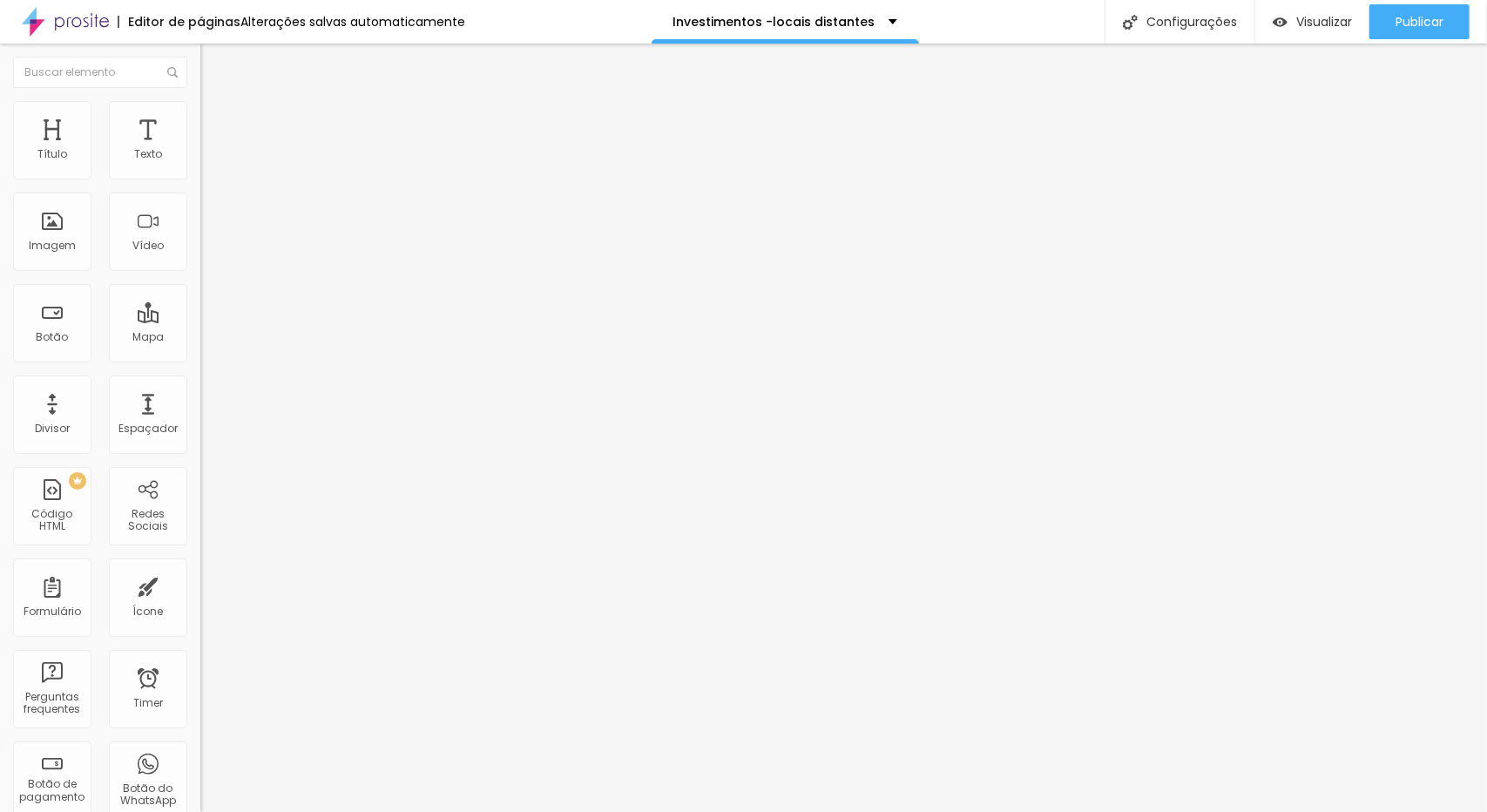
click at [201, 150] on span "Adicionar imagem" at bounding box center [257, 141] width 113 height 14
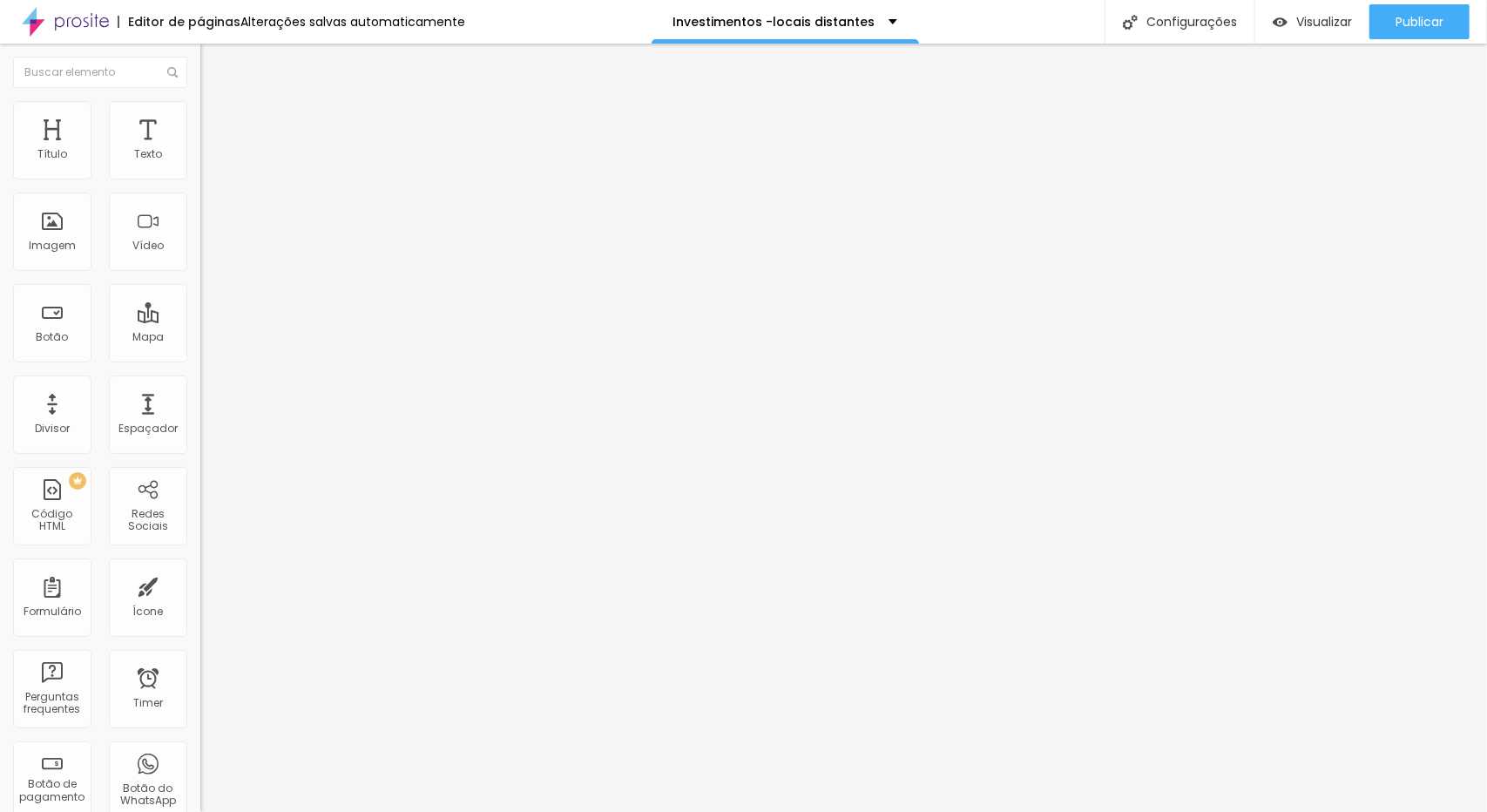
click at [1397, 26] on span "Publicar" at bounding box center [1419, 21] width 48 height 14
click at [201, 150] on span "Adicionar imagem" at bounding box center [257, 141] width 113 height 14
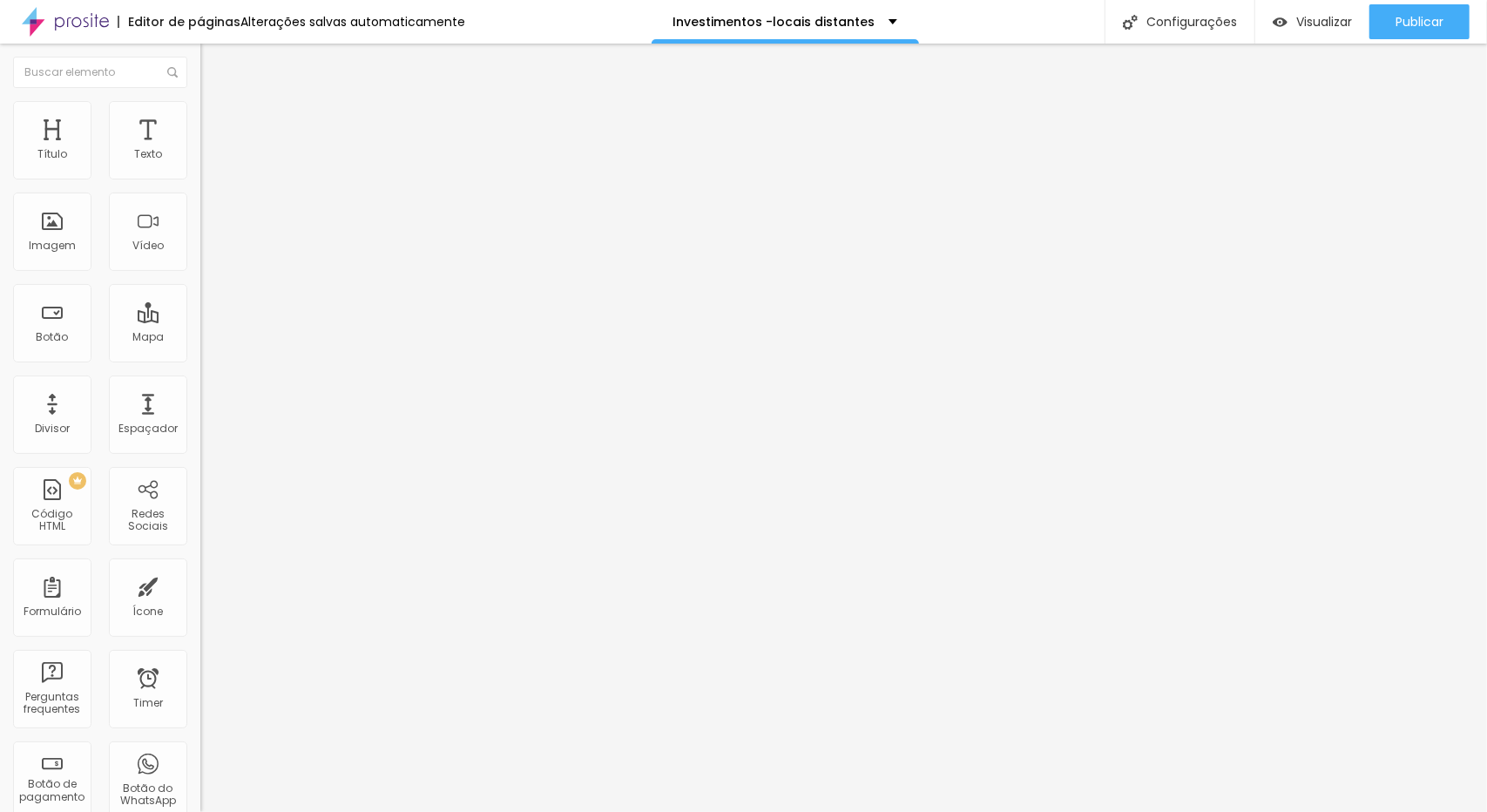
drag, startPoint x: 960, startPoint y: 620, endPoint x: 823, endPoint y: 589, distance: 140.5
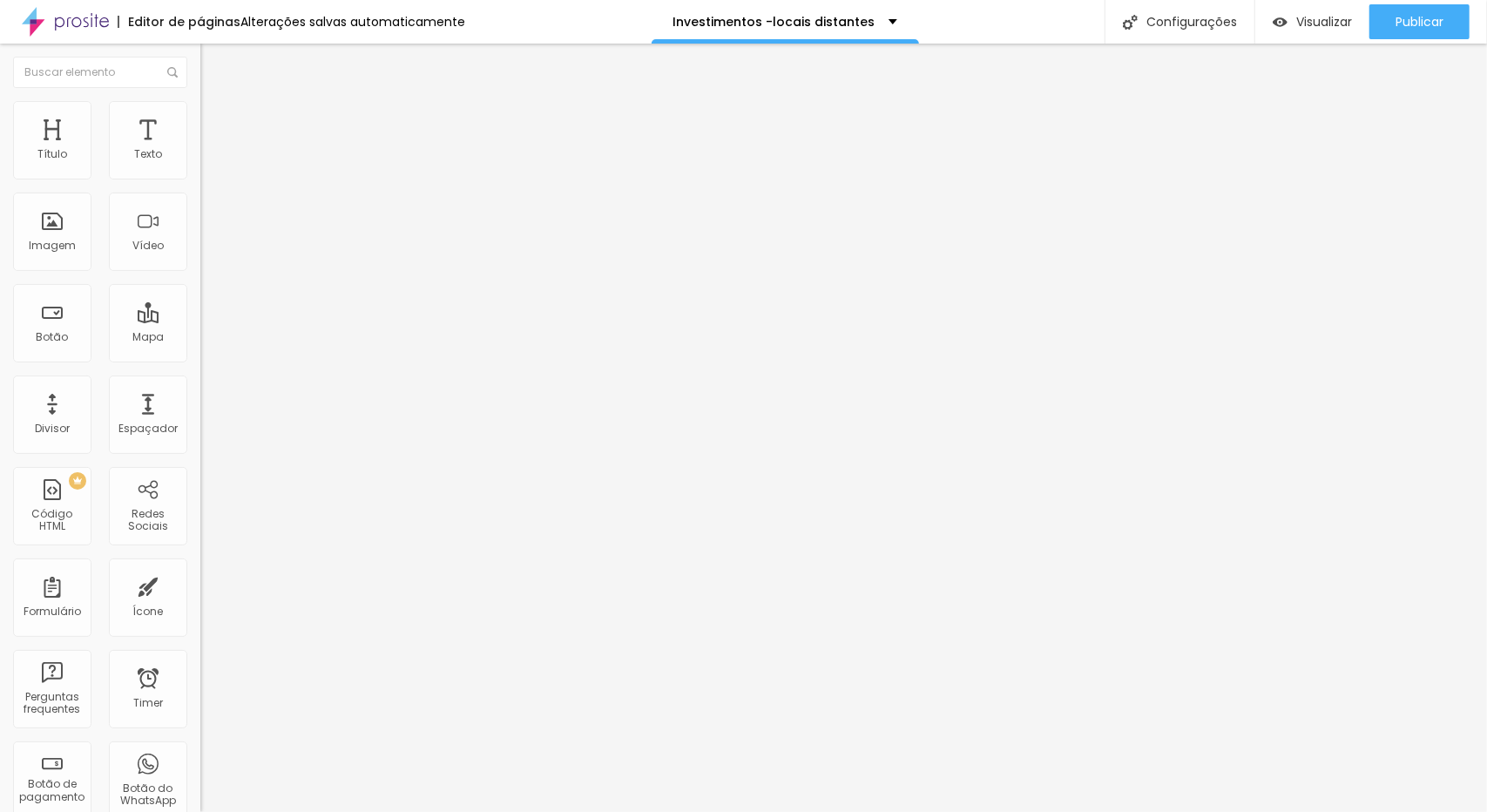
drag, startPoint x: 432, startPoint y: 409, endPoint x: 248, endPoint y: 478, distance: 196.5
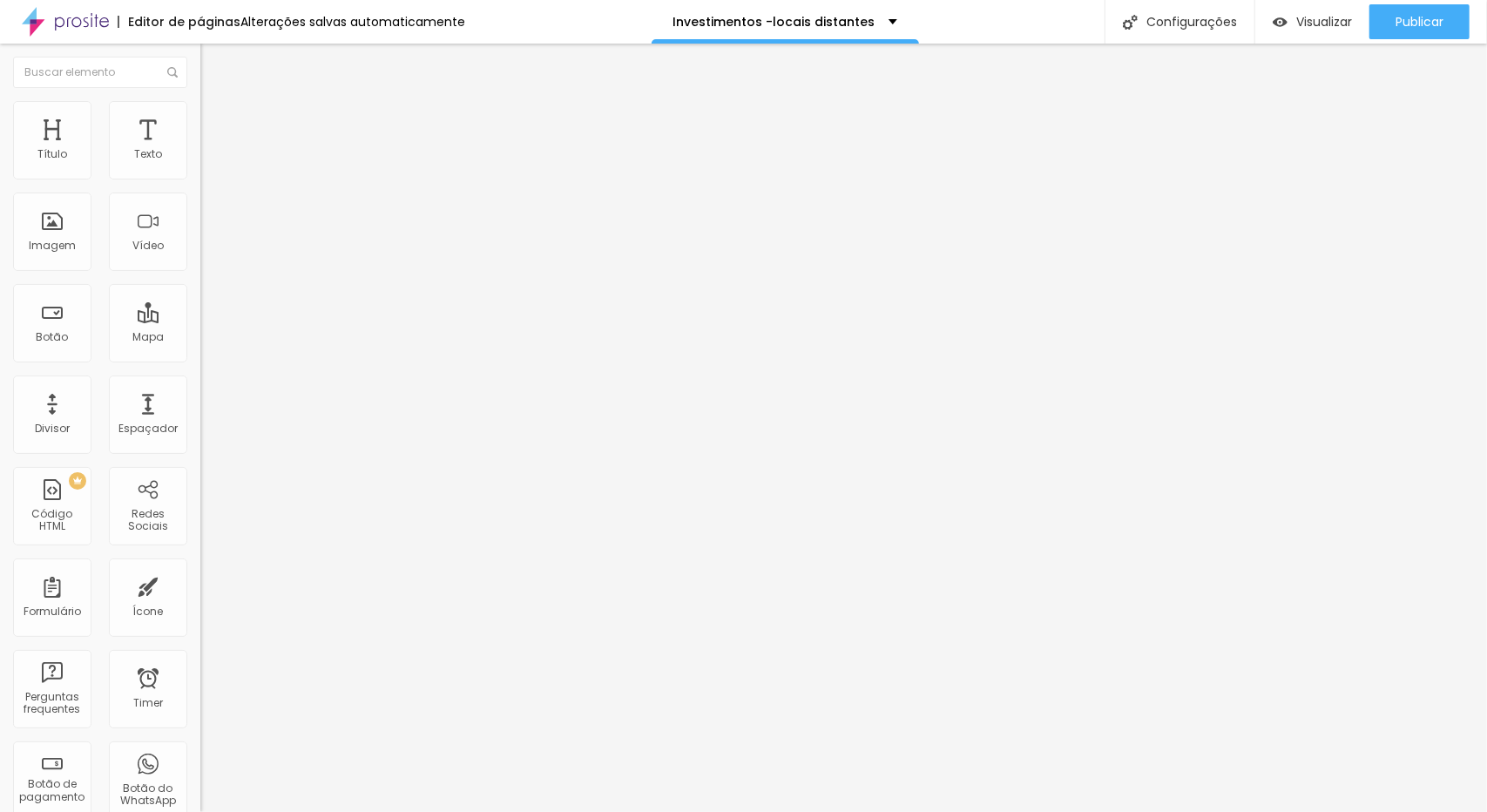
drag, startPoint x: 297, startPoint y: 473, endPoint x: 320, endPoint y: 468, distance: 23.5
drag, startPoint x: 320, startPoint y: 468, endPoint x: 493, endPoint y: 430, distance: 177.1
drag, startPoint x: 528, startPoint y: 437, endPoint x: 647, endPoint y: 414, distance: 121.2
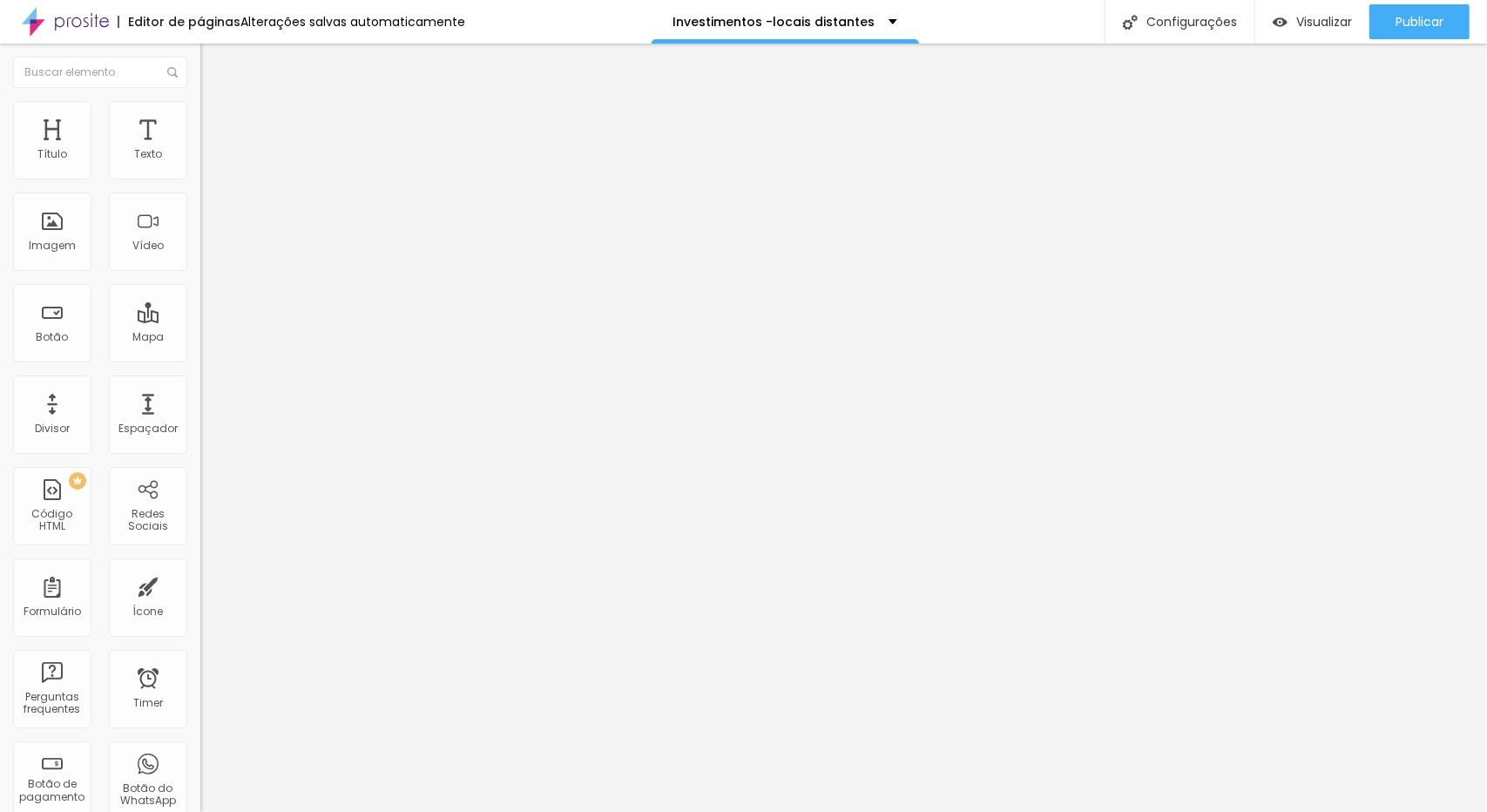
drag, startPoint x: 647, startPoint y: 414, endPoint x: 759, endPoint y: 448, distance: 117.0
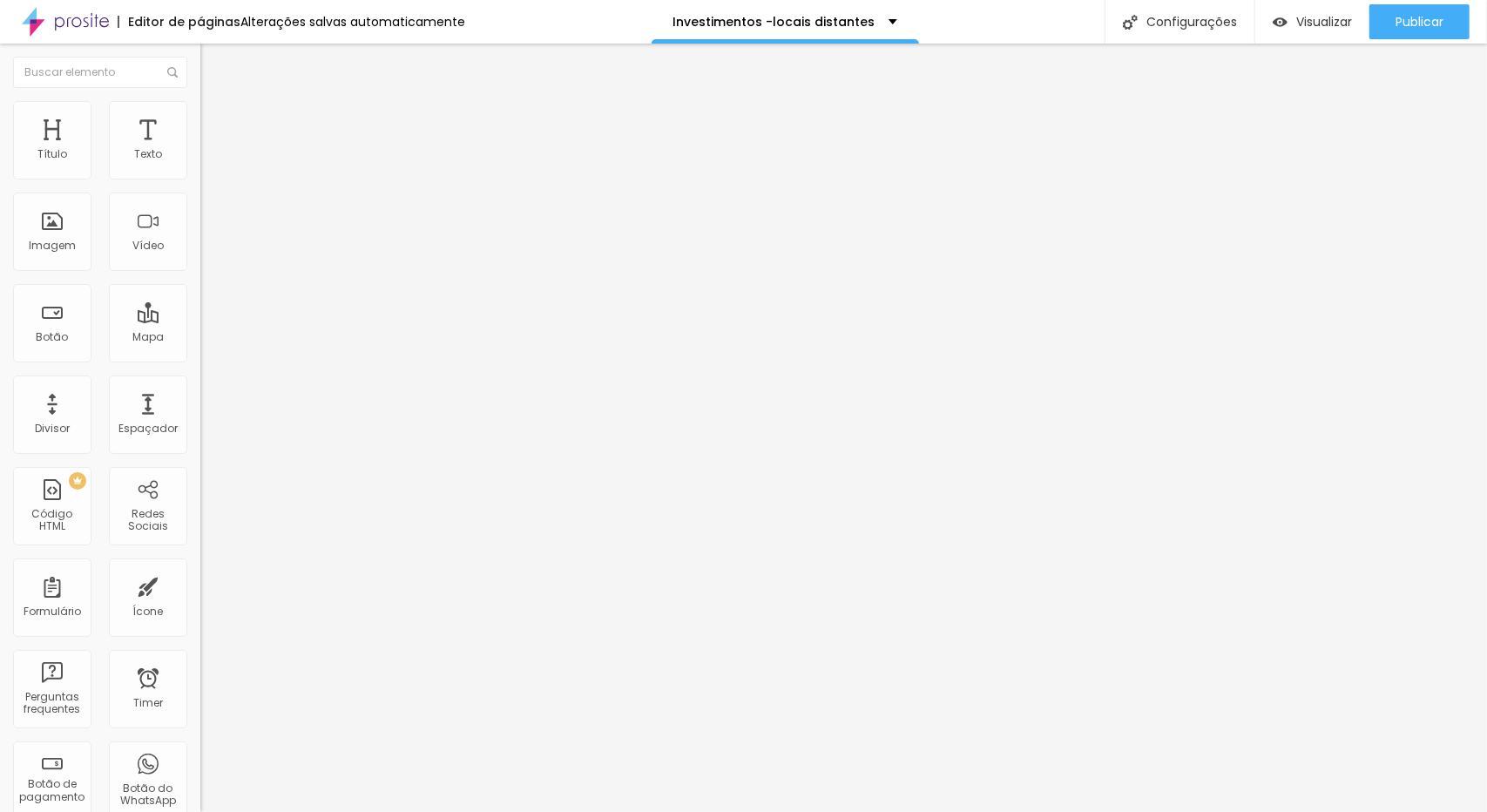
click at [356, 811] on div "Subindo 0/0 arquivos" at bounding box center [744, 817] width 1487 height 11
click at [370, 811] on div at bounding box center [744, 823] width 1487 height 0
drag, startPoint x: 521, startPoint y: 583, endPoint x: 427, endPoint y: 410, distance: 196.9
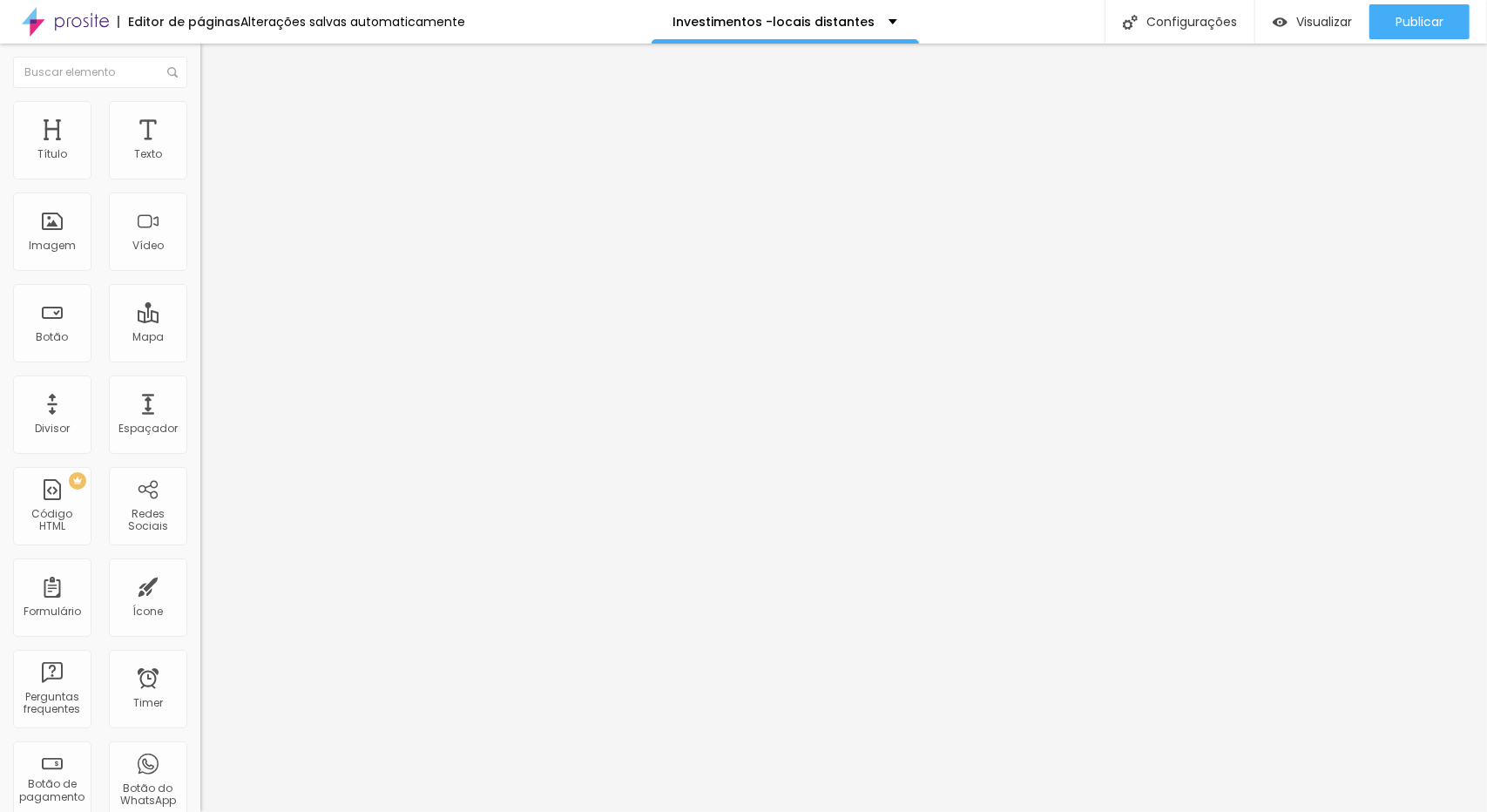
click at [201, 150] on span "Adicionar imagem" at bounding box center [257, 141] width 113 height 14
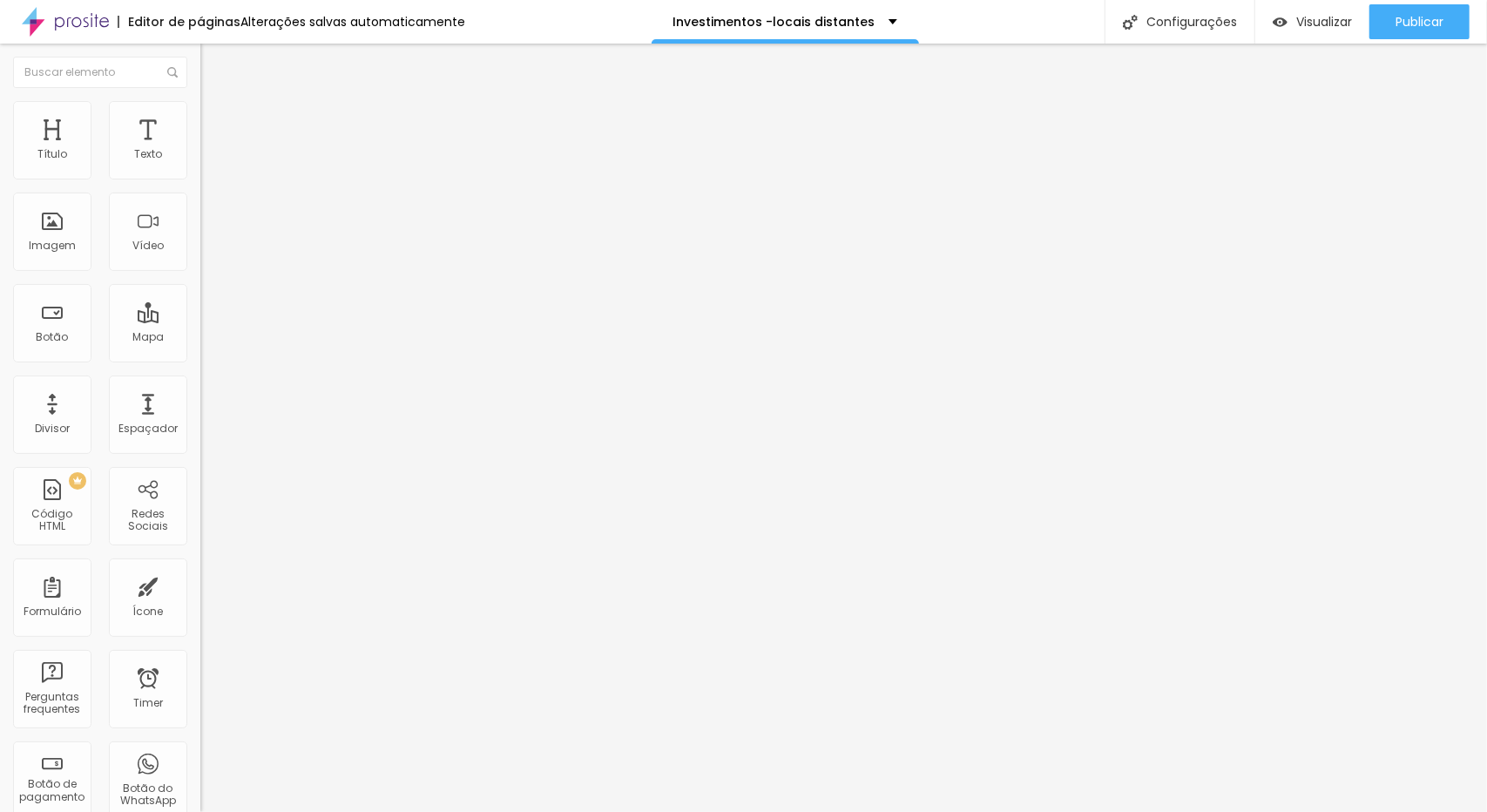
click at [1420, 29] on span "Publicar" at bounding box center [1419, 21] width 48 height 14
